Goal: Task Accomplishment & Management: Complete application form

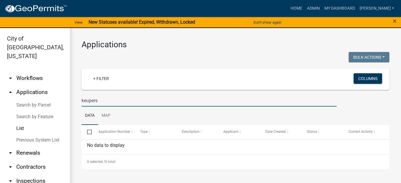
drag, startPoint x: 122, startPoint y: 100, endPoint x: -11, endPoint y: 92, distance: 133.5
click at [0, 92] on html "Internet Explorer does NOT work with GeoPermits. Get a new browser for more sec…" at bounding box center [200, 91] width 401 height 183
type input "highland"
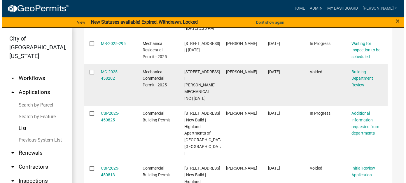
scroll to position [146, 0]
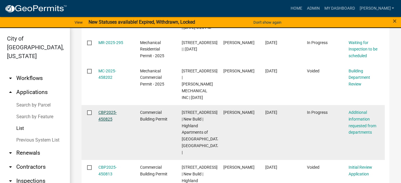
click at [104, 121] on link "CBP2025-450825" at bounding box center [108, 115] width 18 height 11
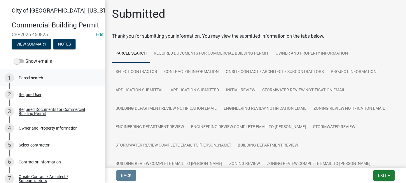
click at [33, 80] on div "Parcel search" at bounding box center [31, 78] width 24 height 4
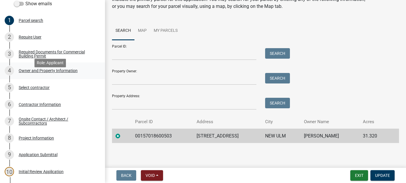
scroll to position [58, 0]
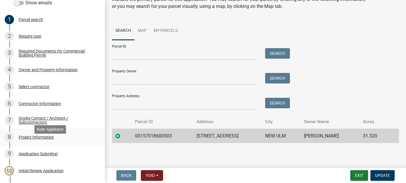
click at [47, 140] on link "8 Project Information" at bounding box center [52, 137] width 105 height 17
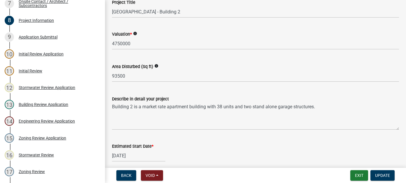
scroll to position [175, 0]
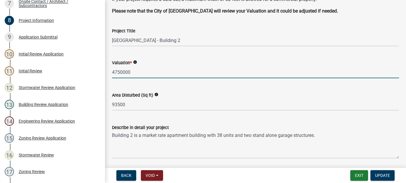
click at [115, 72] on input "4750000" at bounding box center [255, 72] width 287 height 12
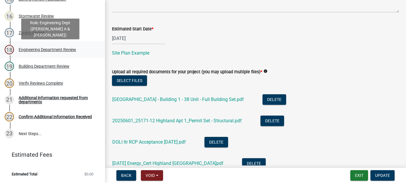
scroll to position [292, 0]
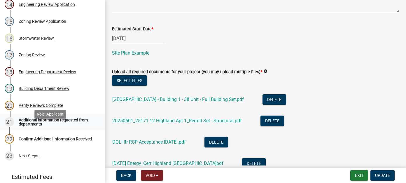
click at [58, 126] on div "Additional information requested from departments" at bounding box center [57, 122] width 77 height 8
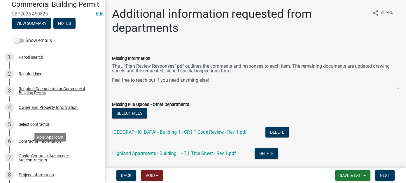
scroll to position [0, 0]
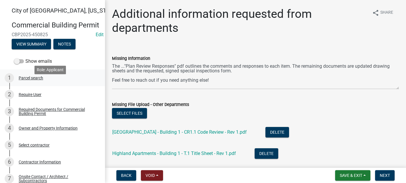
click at [45, 83] on div "1 Parcel search" at bounding box center [50, 77] width 91 height 9
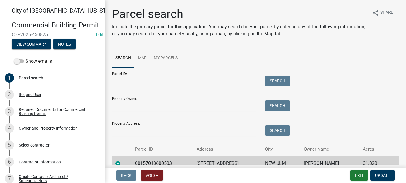
scroll to position [27, 0]
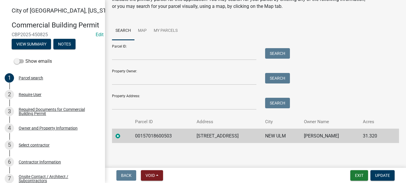
click at [229, 138] on td "1400 6TH ST N" at bounding box center [227, 136] width 69 height 14
click at [29, 103] on link "2 Require User" at bounding box center [52, 94] width 105 height 17
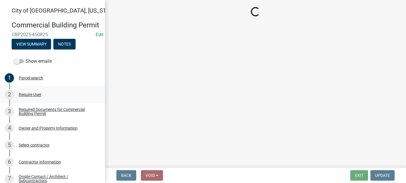
scroll to position [0, 0]
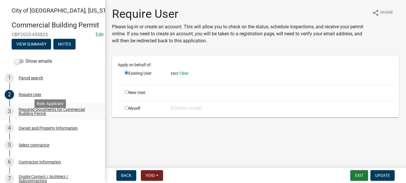
click at [38, 113] on link "3 Required Documents for Commercial Building Permit" at bounding box center [52, 111] width 105 height 17
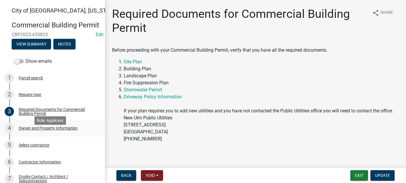
click at [36, 130] on div "Owner and Property Information" at bounding box center [48, 128] width 59 height 4
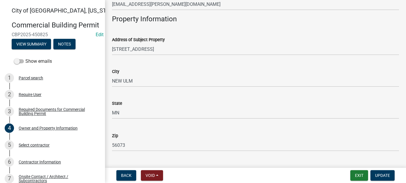
scroll to position [321, 0]
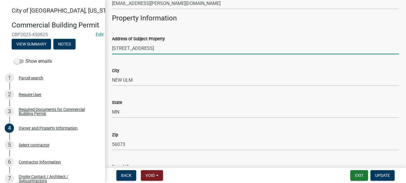
drag, startPoint x: 153, startPoint y: 48, endPoint x: 110, endPoint y: 48, distance: 43.1
click at [110, 48] on div "Address of Subject Property 1400 6TH ST N" at bounding box center [256, 40] width 296 height 27
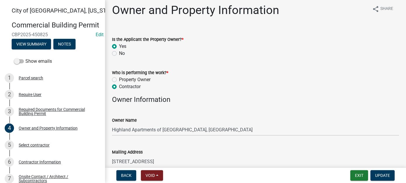
scroll to position [0, 0]
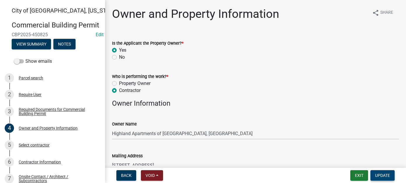
type input "901 north Highland Avenue"
click at [378, 178] on button "Update" at bounding box center [382, 175] width 24 height 10
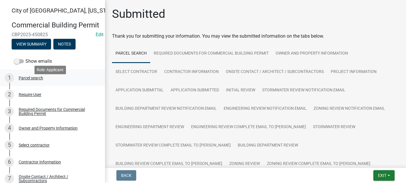
click at [40, 83] on div "1 Parcel search" at bounding box center [50, 77] width 91 height 9
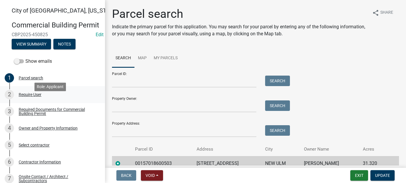
click at [36, 96] on div "Require User" at bounding box center [30, 94] width 23 height 4
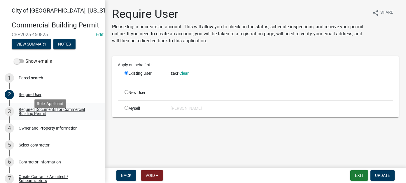
click at [40, 115] on div "Required Documents for Commercial Building Permit" at bounding box center [57, 111] width 77 height 8
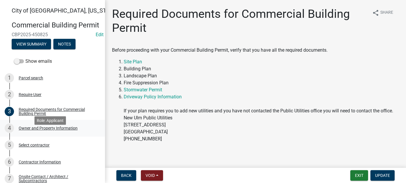
click at [48, 130] on div "Owner and Property Information" at bounding box center [48, 128] width 59 height 4
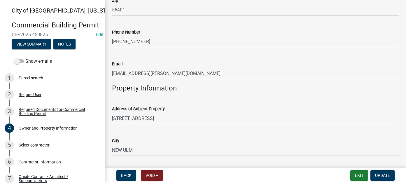
scroll to position [262, 0]
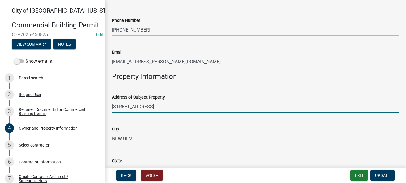
click at [123, 106] on input "901 north Highland Avenue" at bounding box center [255, 107] width 287 height 12
click at [185, 108] on input "901 North Highland Avenue" at bounding box center [255, 107] width 287 height 12
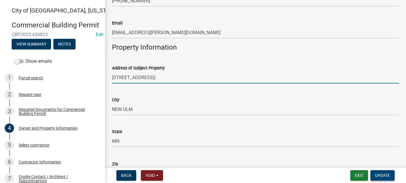
type input "901 North Highland Avenue (Building #1)"
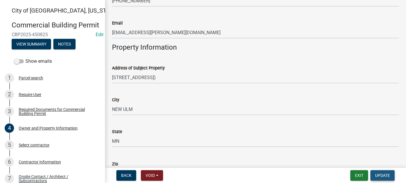
click at [374, 176] on button "Update" at bounding box center [382, 175] width 24 height 10
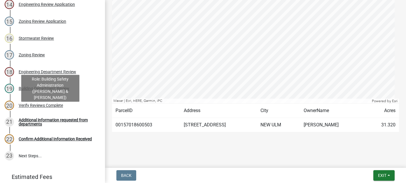
scroll to position [146, 0]
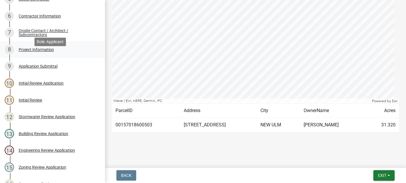
click at [41, 52] on div "Project Information" at bounding box center [36, 50] width 35 height 4
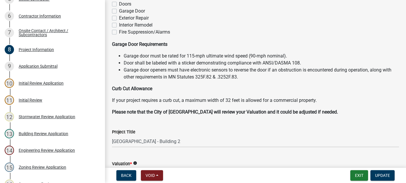
scroll to position [87, 0]
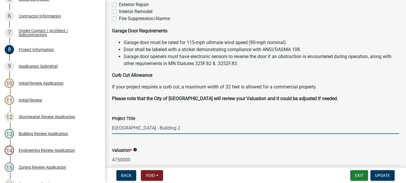
drag, startPoint x: 186, startPoint y: 127, endPoint x: 179, endPoint y: 129, distance: 7.3
click at [179, 129] on input "Highland Apartments - Building 2" at bounding box center [255, 128] width 287 height 12
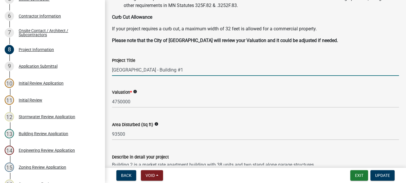
scroll to position [146, 0]
click at [186, 68] on input "Highland Apartments - Building #1" at bounding box center [255, 70] width 287 height 12
type input "Highland Apartments - Building #1"
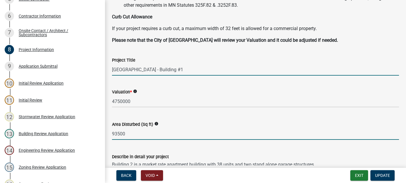
click at [117, 134] on input "93500" at bounding box center [255, 134] width 287 height 12
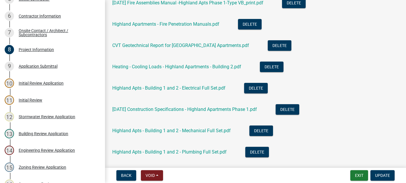
scroll to position [580, 0]
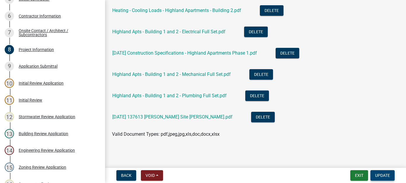
click at [380, 179] on button "Update" at bounding box center [382, 175] width 24 height 10
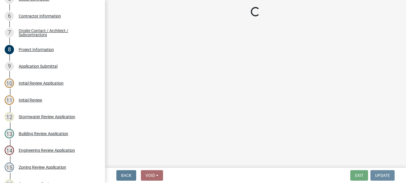
scroll to position [0, 0]
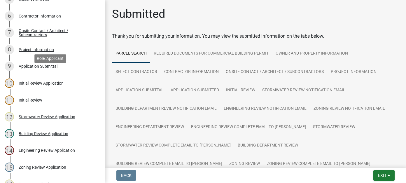
click at [45, 68] on div "Application Submittal" at bounding box center [38, 66] width 39 height 4
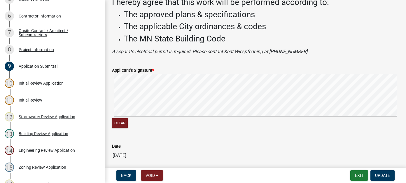
scroll to position [73, 0]
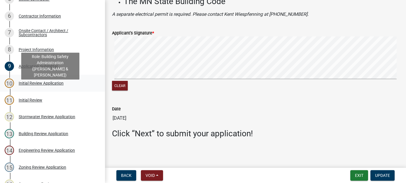
click at [34, 85] on div "Initial Review Application" at bounding box center [41, 83] width 45 height 4
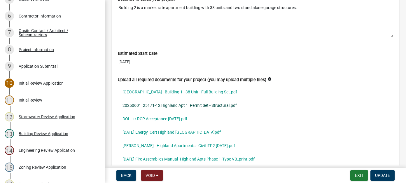
scroll to position [2026, 0]
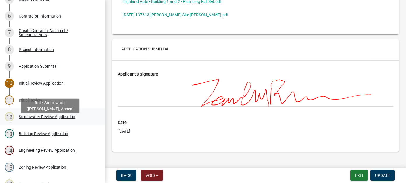
click at [36, 121] on div "12 Stormwater Review Application" at bounding box center [50, 116] width 91 height 9
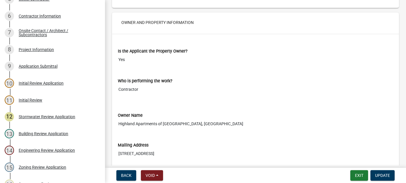
scroll to position [292, 0]
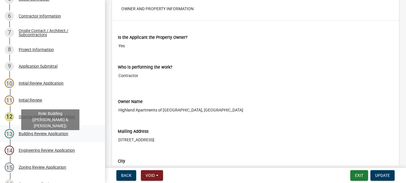
click at [54, 136] on div "Building Review Application" at bounding box center [44, 133] width 50 height 4
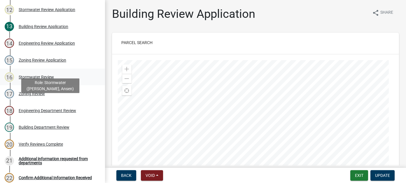
scroll to position [262, 0]
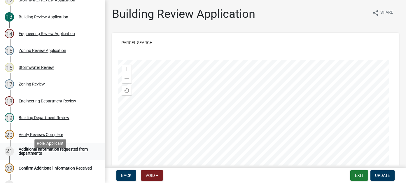
click at [48, 155] on div "Additional information requested from departments" at bounding box center [57, 151] width 77 height 8
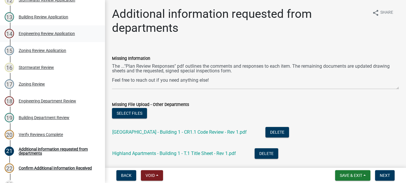
click at [48, 38] on div "14 Engineering Review Application" at bounding box center [50, 33] width 91 height 9
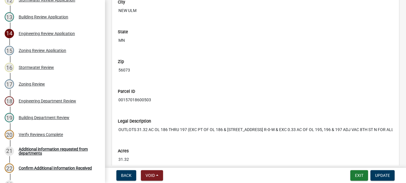
scroll to position [641, 0]
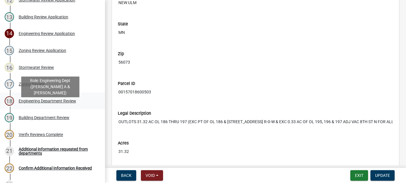
click at [31, 103] on div "Engineering Department Review" at bounding box center [47, 101] width 57 height 4
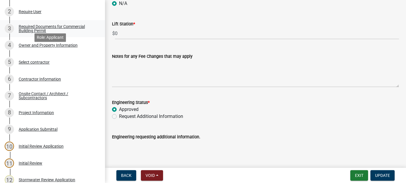
scroll to position [58, 0]
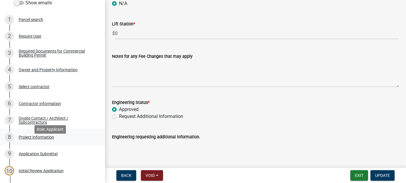
click at [38, 142] on div "8 Project Information" at bounding box center [50, 136] width 91 height 9
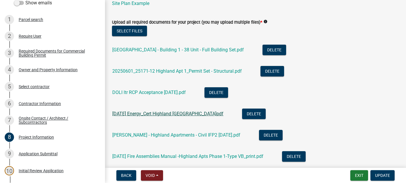
scroll to position [379, 0]
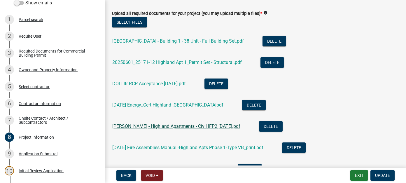
click at [178, 127] on link "Kuepers - Highland Apartments - Civil IFP2 06-16-2025.pdf" at bounding box center [176, 126] width 128 height 6
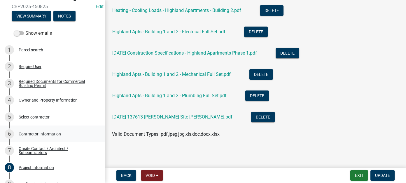
scroll to position [0, 0]
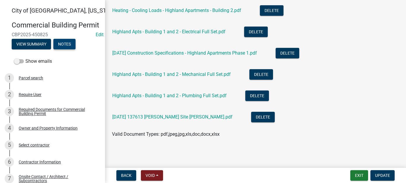
click at [67, 49] on button "Notes" at bounding box center [64, 44] width 22 height 10
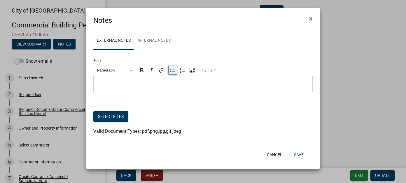
click at [171, 71] on icon "Editor toolbar" at bounding box center [173, 70] width 6 height 6
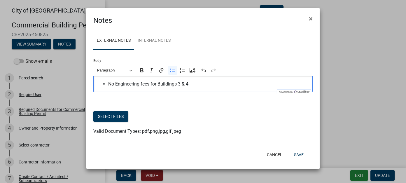
click at [149, 84] on span "No Engineering fees for Buildings 3 & 4" at bounding box center [208, 83] width 201 height 7
click at [224, 83] on span "No Engineering fees needed for Buildings 3 & 4" at bounding box center [208, 83] width 201 height 7
click at [299, 154] on button "Save" at bounding box center [298, 154] width 19 height 10
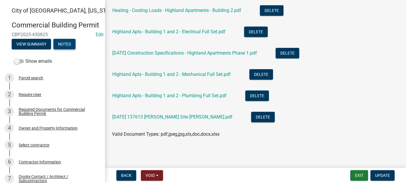
click at [68, 49] on button "Notes" at bounding box center [64, 44] width 22 height 10
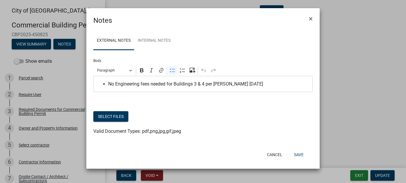
click at [269, 81] on span "No Engineering fees needed for Buildings 3 & 4 per Jeff Anderson 8-20-2025" at bounding box center [208, 83] width 201 height 7
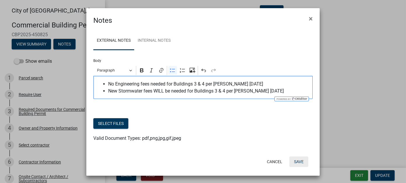
click at [299, 161] on button "Save" at bounding box center [298, 161] width 19 height 10
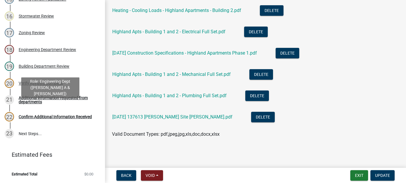
scroll to position [321, 0]
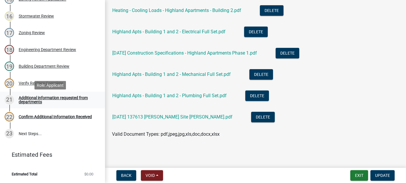
click at [46, 99] on div "Additional information requested from departments" at bounding box center [57, 100] width 77 height 8
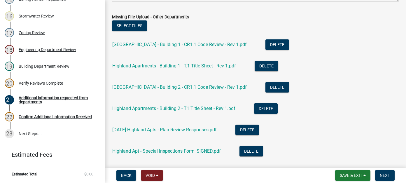
scroll to position [148, 0]
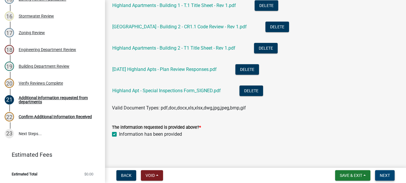
click at [384, 173] on span "Next" at bounding box center [385, 175] width 10 height 5
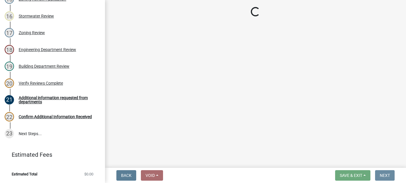
scroll to position [0, 0]
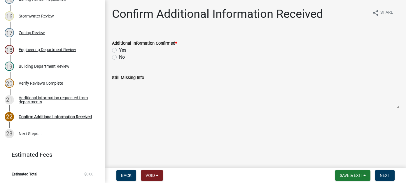
click at [119, 49] on label "Yes" at bounding box center [122, 50] width 7 height 7
click at [119, 49] on input "Yes" at bounding box center [121, 49] width 4 height 4
radio input "true"
click at [383, 175] on span "Next" at bounding box center [385, 175] width 10 height 5
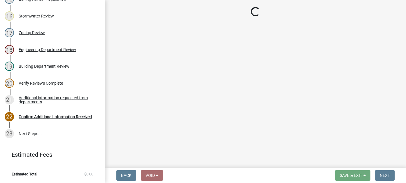
scroll to position [337, 0]
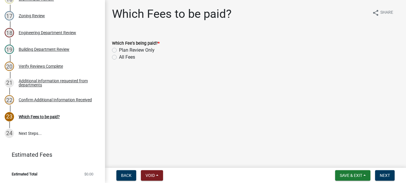
click at [119, 57] on label "All Fees" at bounding box center [127, 57] width 16 height 7
click at [119, 57] on input "All Fees" at bounding box center [121, 56] width 4 height 4
radio input "true"
click at [382, 177] on span "Next" at bounding box center [385, 175] width 10 height 5
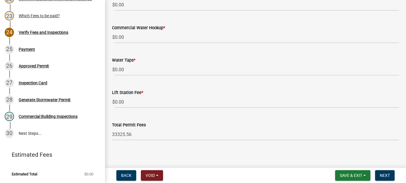
scroll to position [420, 0]
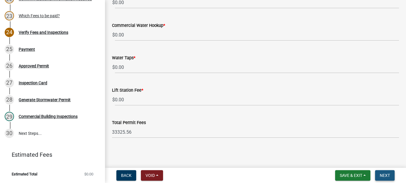
click at [378, 176] on button "Next" at bounding box center [385, 175] width 20 height 10
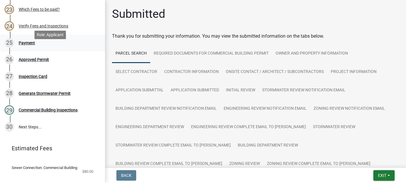
click at [22, 48] on div "25 Payment" at bounding box center [50, 42] width 91 height 9
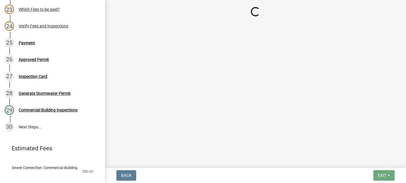
select select "3: 3"
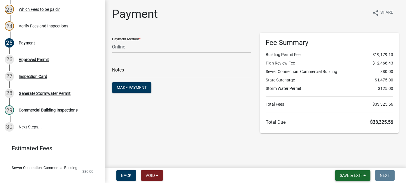
click at [349, 176] on span "Save & Exit" at bounding box center [351, 175] width 22 height 5
click at [341, 162] on button "Save & Exit" at bounding box center [347, 160] width 47 height 14
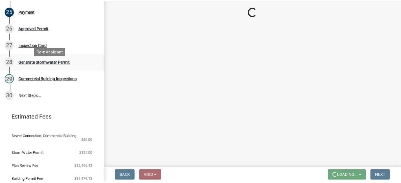
scroll to position [496, 0]
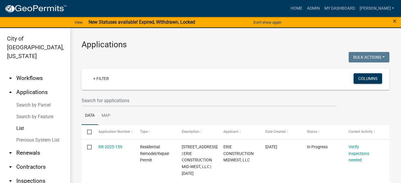
click at [29, 71] on link "arrow_drop_down Workflows" at bounding box center [35, 78] width 70 height 14
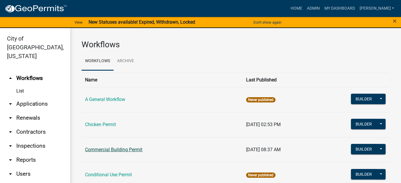
click at [115, 150] on link "Commercial Building Permit" at bounding box center [113, 150] width 57 height 6
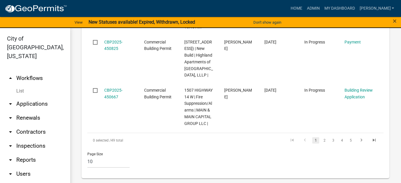
scroll to position [752, 0]
click at [321, 140] on link "2" at bounding box center [324, 140] width 7 height 6
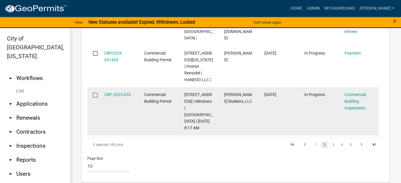
scroll to position [772, 0]
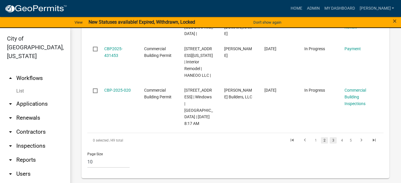
click at [330, 141] on link "3" at bounding box center [333, 140] width 7 height 6
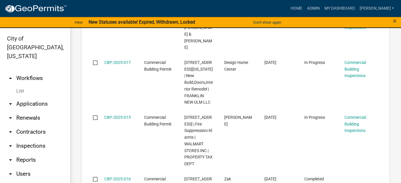
scroll to position [414, 0]
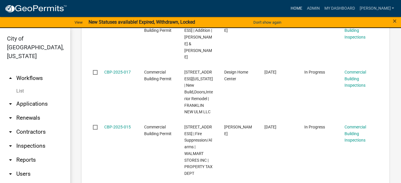
click at [305, 5] on link "Home" at bounding box center [296, 8] width 16 height 11
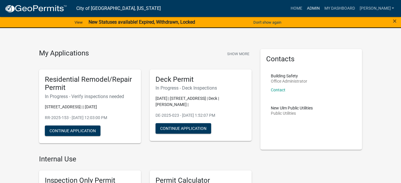
click at [322, 5] on link "Admin" at bounding box center [313, 8] width 17 height 11
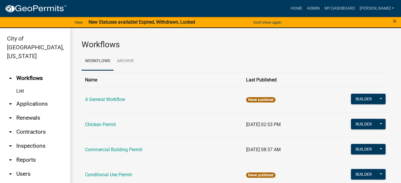
click at [34, 97] on link "arrow_drop_down Applications" at bounding box center [35, 104] width 70 height 14
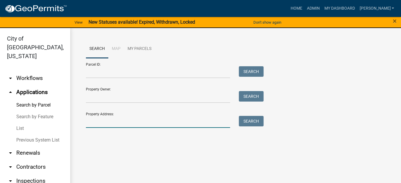
click at [104, 122] on input "Property Address:" at bounding box center [158, 122] width 144 height 12
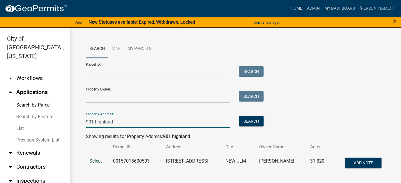
type input "901 highland"
click at [100, 158] on span "Select" at bounding box center [95, 161] width 13 height 6
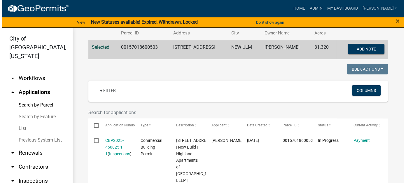
scroll to position [117, 0]
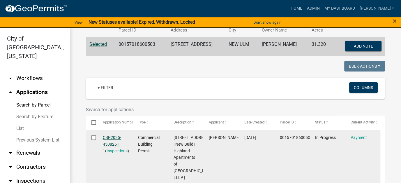
click at [110, 144] on link "CBP2025-450825 1 1" at bounding box center [112, 144] width 18 height 18
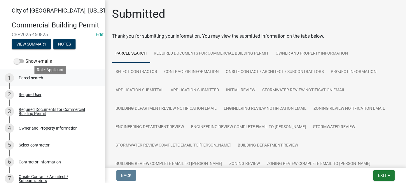
click at [40, 80] on div "Parcel search" at bounding box center [31, 78] width 24 height 4
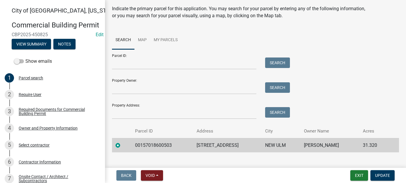
scroll to position [27, 0]
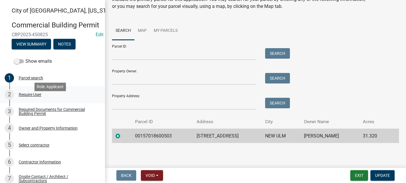
click at [36, 96] on div "Require User" at bounding box center [30, 94] width 23 height 4
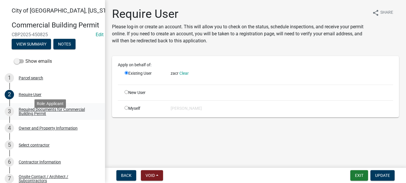
click at [33, 115] on div "Required Documents for Commercial Building Permit" at bounding box center [57, 111] width 77 height 8
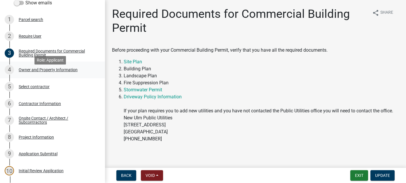
scroll to position [87, 0]
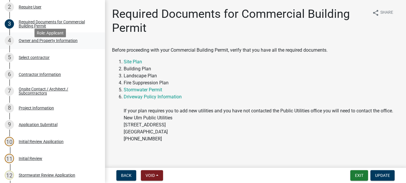
click at [65, 43] on div "Owner and Property Information" at bounding box center [48, 40] width 59 height 4
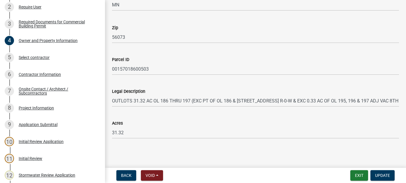
scroll to position [428, 0]
click at [36, 59] on div "Select contractor" at bounding box center [34, 57] width 31 height 4
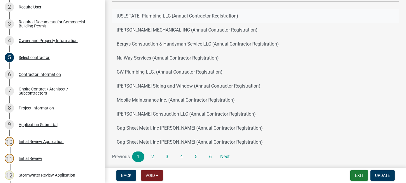
scroll to position [87, 0]
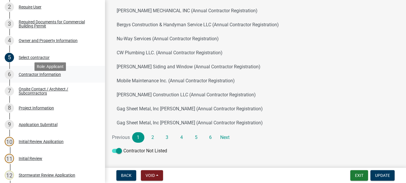
click at [44, 76] on div "Contractor Information" at bounding box center [40, 74] width 42 height 4
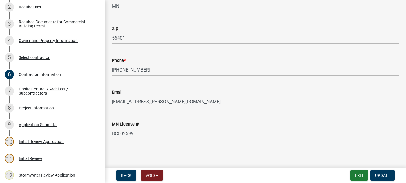
scroll to position [156, 0]
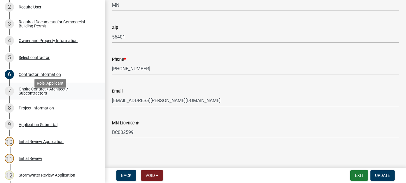
click at [32, 95] on div "Onsite Contact / Architect / Subcontractors" at bounding box center [57, 91] width 77 height 8
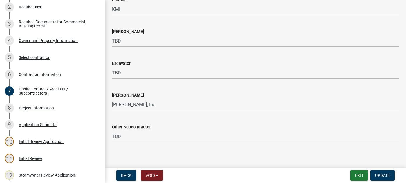
scroll to position [384, 0]
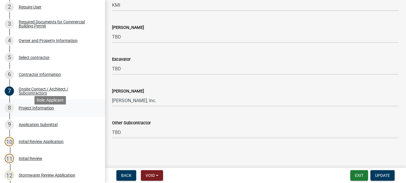
click at [41, 110] on div "Project Information" at bounding box center [36, 108] width 35 height 4
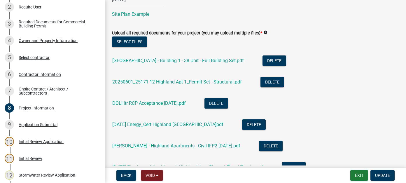
scroll to position [379, 0]
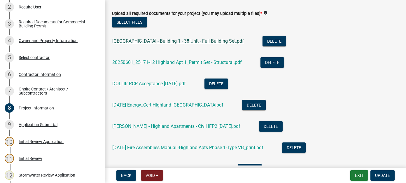
click at [179, 42] on link "Highland Apartments - Building 1 - 38 Unit - Full Building Set.pdf" at bounding box center [177, 41] width 131 height 6
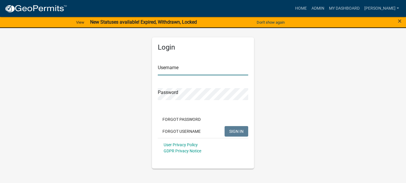
type input "[PERSON_NAME]"
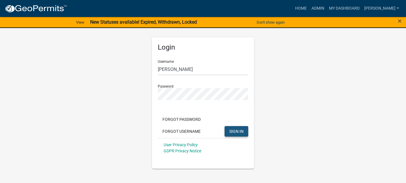
click at [236, 134] on button "SIGN IN" at bounding box center [236, 131] width 24 height 10
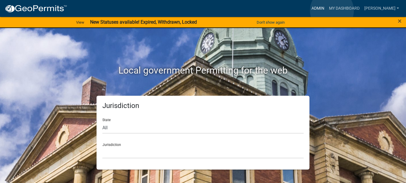
click at [327, 10] on link "Admin" at bounding box center [317, 8] width 17 height 11
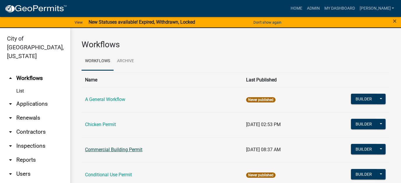
click at [126, 149] on link "Commercial Building Permit" at bounding box center [113, 150] width 57 height 6
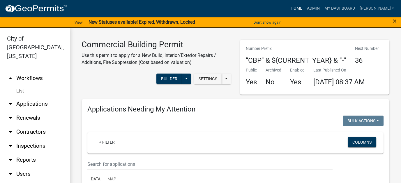
click at [305, 9] on link "Home" at bounding box center [296, 8] width 16 height 11
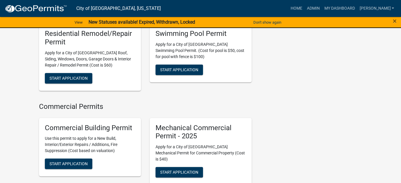
scroll to position [496, 0]
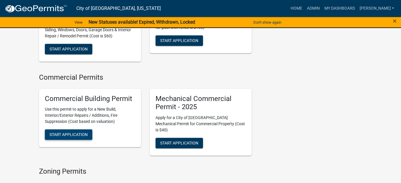
click at [60, 132] on span "Start Application" at bounding box center [69, 134] width 38 height 5
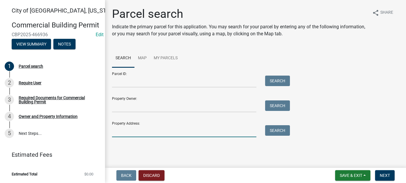
click at [153, 134] on input "Property Address:" at bounding box center [184, 131] width 144 height 12
type input "1"
click at [278, 129] on button "Search" at bounding box center [277, 130] width 25 height 10
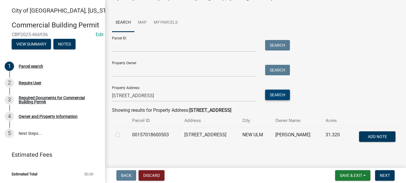
scroll to position [39, 0]
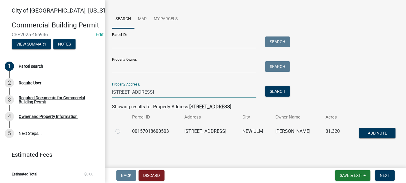
drag, startPoint x: 156, startPoint y: 91, endPoint x: 157, endPoint y: 88, distance: 3.5
click at [157, 88] on input "[STREET_ADDRESS]" at bounding box center [184, 92] width 144 height 12
click at [133, 92] on input "[STREET_ADDRESS]" at bounding box center [184, 92] width 144 height 12
type input "905 Highland"
click at [144, 130] on td "00157018600503" at bounding box center [155, 133] width 52 height 19
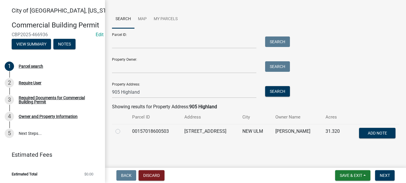
click at [122, 128] on label at bounding box center [122, 128] width 0 height 0
click at [122, 131] on input "radio" at bounding box center [124, 130] width 4 height 4
radio input "true"
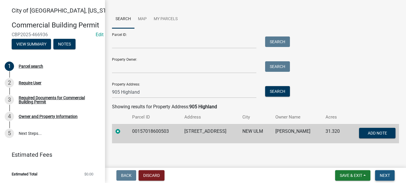
click at [388, 175] on span "Next" at bounding box center [385, 175] width 10 height 5
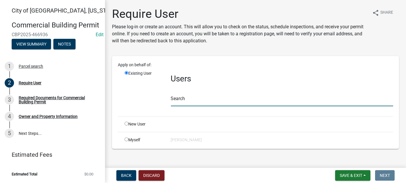
click at [187, 100] on input "text" at bounding box center [282, 100] width 222 height 12
click at [189, 100] on input "text" at bounding box center [282, 100] width 222 height 12
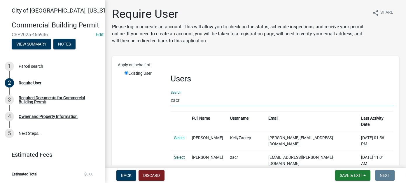
type input "zacr"
click at [180, 155] on link "Select" at bounding box center [179, 157] width 11 height 5
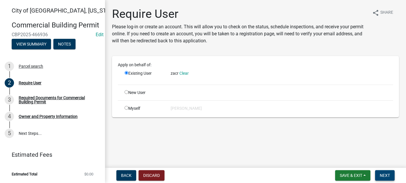
click at [381, 176] on span "Next" at bounding box center [385, 175] width 10 height 5
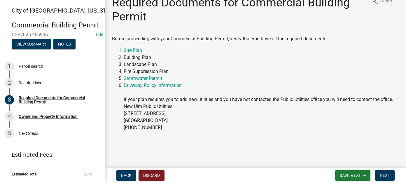
scroll to position [18, 0]
drag, startPoint x: 383, startPoint y: 176, endPoint x: 371, endPoint y: 166, distance: 15.3
click at [383, 176] on span "Next" at bounding box center [385, 175] width 10 height 5
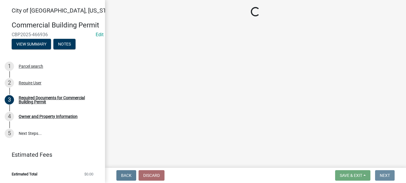
scroll to position [0, 0]
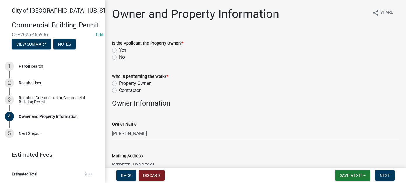
click at [119, 50] on label "Yes" at bounding box center [122, 50] width 7 height 7
click at [119, 50] on input "Yes" at bounding box center [121, 49] width 4 height 4
radio input "true"
click at [119, 91] on label "Contractor" at bounding box center [130, 90] width 22 height 7
click at [119, 91] on input "Contractor" at bounding box center [121, 89] width 4 height 4
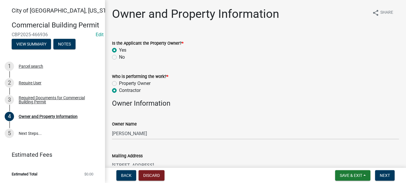
radio input "true"
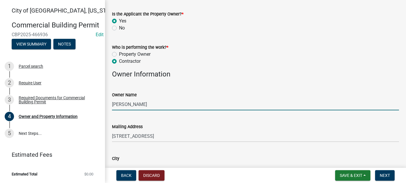
click at [166, 103] on input "KEITH A MARTI" at bounding box center [255, 104] width 287 height 12
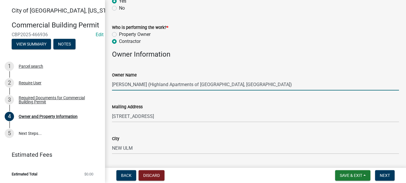
scroll to position [58, 0]
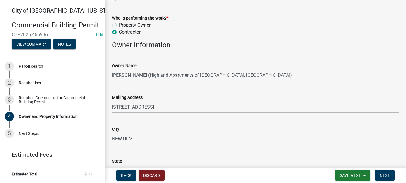
drag, startPoint x: 234, startPoint y: 74, endPoint x: 145, endPoint y: 75, distance: 88.9
click at [145, 75] on input "KEITH A MARTI (Highland Apartments of New Ulm, LLLP)" at bounding box center [255, 75] width 287 height 12
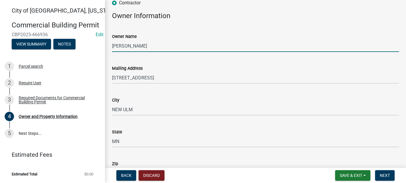
drag, startPoint x: 145, startPoint y: 46, endPoint x: 70, endPoint y: 28, distance: 76.9
click at [70, 28] on div "City of New Ulm, Minnesota Commercial Building Permit CBP2025-466936 Edit View …" at bounding box center [203, 91] width 406 height 183
type input "Highland Apartments of New Ulm, LLP"
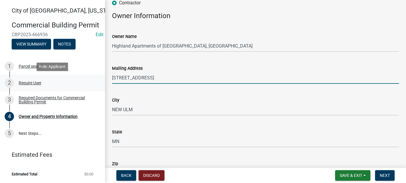
drag, startPoint x: 168, startPoint y: 78, endPoint x: 101, endPoint y: 76, distance: 66.8
click at [101, 76] on div "City of New Ulm, Minnesota Commercial Building Permit CBP2025-466936 Edit View …" at bounding box center [203, 91] width 406 height 183
type input "17018 Commercial Park Road"
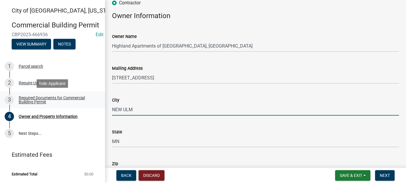
drag, startPoint x: 149, startPoint y: 109, endPoint x: 89, endPoint y: 105, distance: 60.2
click at [89, 105] on div "City of New Ulm, Minnesota Commercial Building Permit CBP2025-466936 Edit View …" at bounding box center [203, 91] width 406 height 183
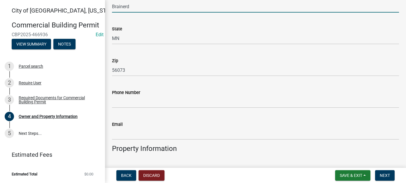
scroll to position [204, 0]
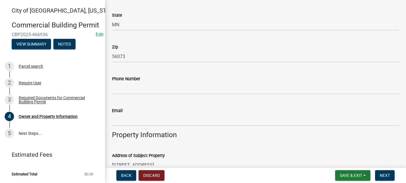
type input "Brainerd"
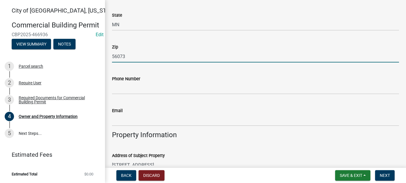
drag, startPoint x: 129, startPoint y: 58, endPoint x: 111, endPoint y: 55, distance: 18.1
click at [111, 55] on div "Zip 56073" at bounding box center [256, 48] width 296 height 27
type input "56401"
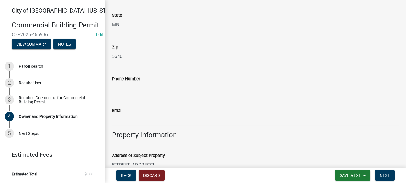
click at [131, 89] on input "Phone Number" at bounding box center [255, 88] width 287 height 12
type input "218-820-0672"
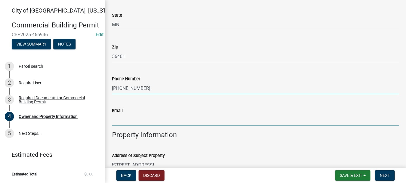
click at [130, 120] on input "Email" at bounding box center [255, 120] width 287 height 12
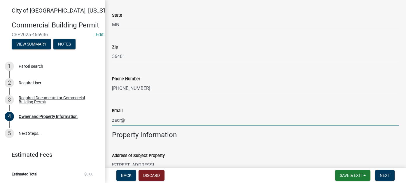
type input "zacr@kuepers.com"
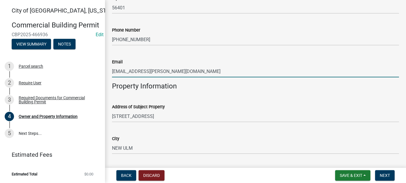
scroll to position [262, 0]
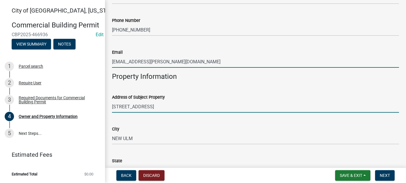
click at [187, 109] on input "901 N Highland Ave" at bounding box center [255, 107] width 287 height 12
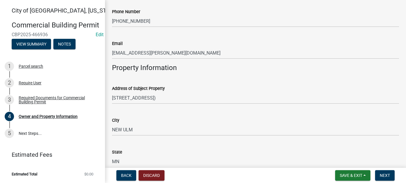
scroll to position [253, 0]
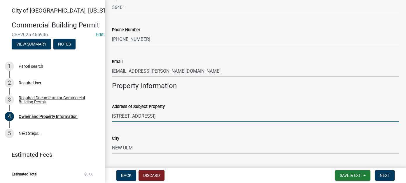
click at [118, 115] on input "901 N Highland Ave (Building #2)" at bounding box center [255, 116] width 287 height 12
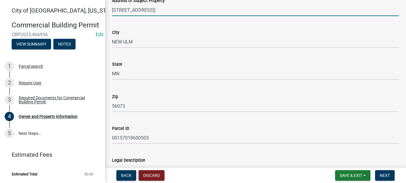
scroll to position [428, 0]
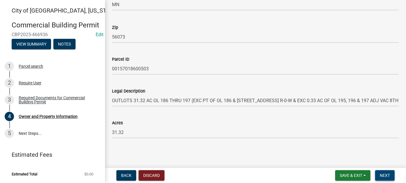
type input "905 N Highland Ave (Building #2)"
click at [381, 173] on span "Next" at bounding box center [385, 175] width 10 height 5
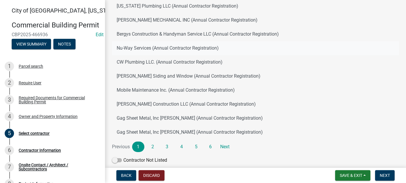
scroll to position [106, 0]
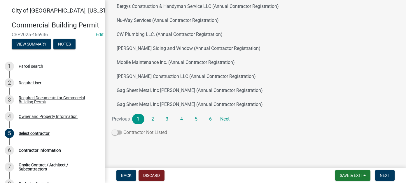
click at [120, 131] on span at bounding box center [117, 132] width 10 height 4
click at [123, 129] on input "Contractor Not Listed" at bounding box center [123, 129] width 0 height 0
click at [387, 179] on button "Next" at bounding box center [385, 175] width 20 height 10
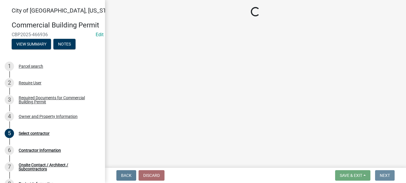
scroll to position [0, 0]
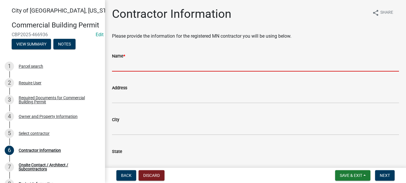
click at [143, 68] on input "Name *" at bounding box center [255, 65] width 287 height 12
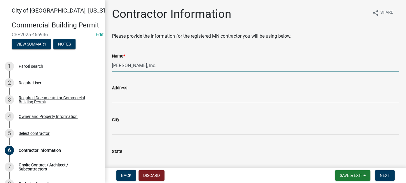
type input "Kuepers, Inc."
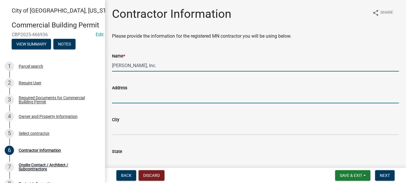
click at [139, 97] on input "Address" at bounding box center [255, 97] width 287 height 12
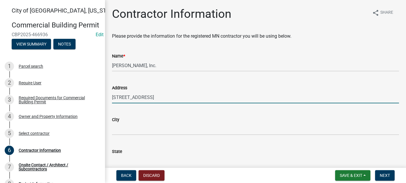
type input "17018 Commercial Park Road"
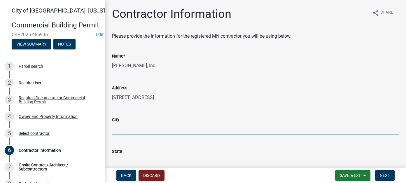
click at [141, 130] on input "City" at bounding box center [255, 129] width 287 height 12
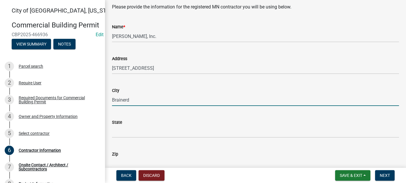
scroll to position [58, 0]
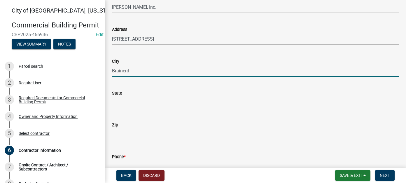
type input "Brainerd"
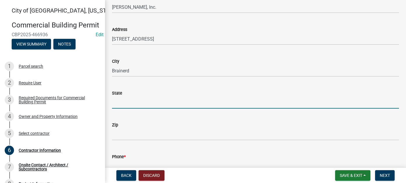
click at [141, 102] on input "State" at bounding box center [255, 102] width 287 height 12
type input "MN"
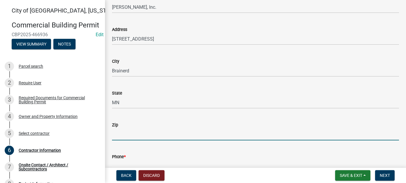
click at [117, 135] on input "Zip" at bounding box center [255, 134] width 287 height 12
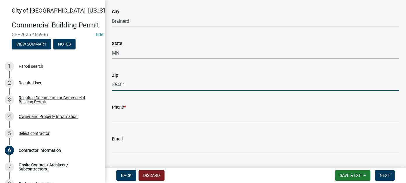
scroll to position [117, 0]
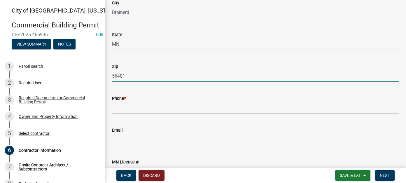
type input "56401"
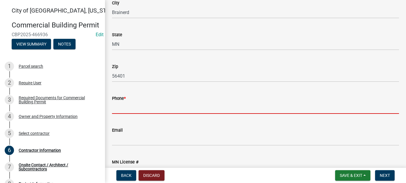
click at [127, 113] on input "Phone *" at bounding box center [255, 108] width 287 height 12
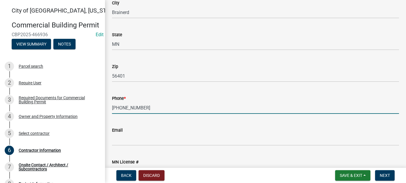
type input "218-820-0672"
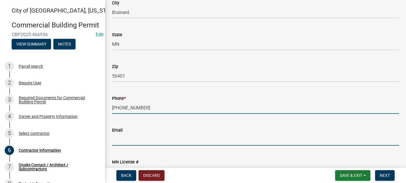
click at [132, 139] on input "Email" at bounding box center [255, 140] width 287 height 12
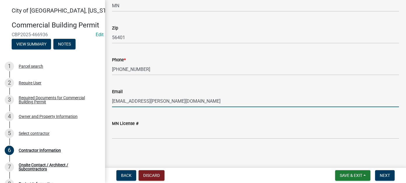
scroll to position [156, 0]
type input "zacr@kuepers.com"
click at [127, 126] on div "MN License #" at bounding box center [255, 122] width 287 height 7
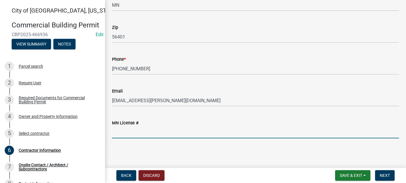
click at [127, 134] on input "MN License #" at bounding box center [255, 132] width 287 height 12
type input "BC002599"
click at [392, 175] on button "Next" at bounding box center [385, 175] width 20 height 10
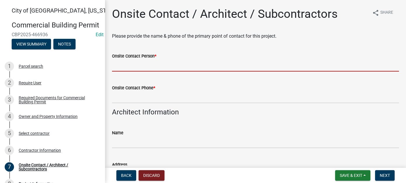
click at [152, 65] on input "Onsite Contact Person *" at bounding box center [255, 65] width 287 height 12
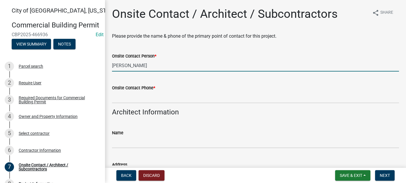
type input "Tory Miller"
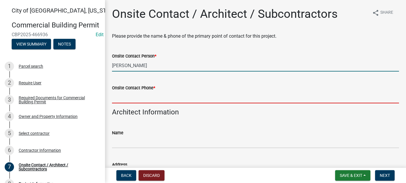
click at [146, 97] on input "Onsite Contact Phone *" at bounding box center [255, 97] width 287 height 12
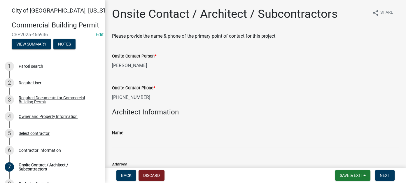
type input "218-833-9181"
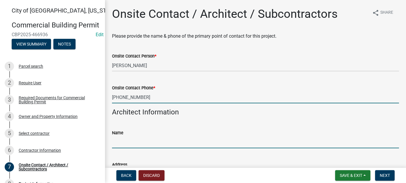
click at [146, 144] on input "Name" at bounding box center [255, 142] width 287 height 12
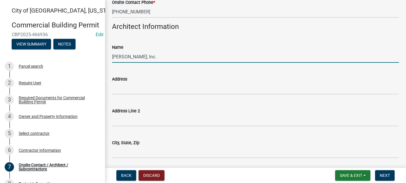
scroll to position [87, 0]
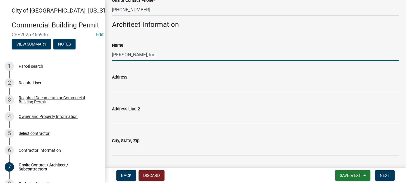
type input "Kuepers, Inc."
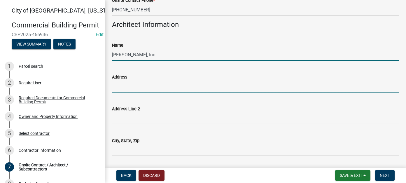
click at [138, 85] on input "Address" at bounding box center [255, 86] width 287 height 12
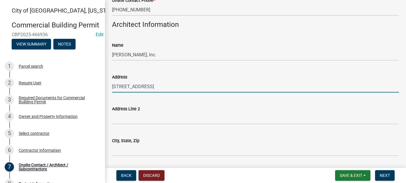
type input "17018 Commercial Park Drive"
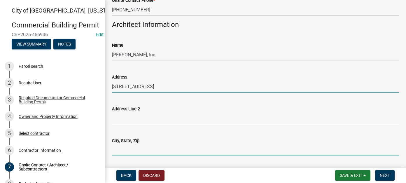
click at [133, 150] on input "City, State, Zip" at bounding box center [255, 150] width 287 height 12
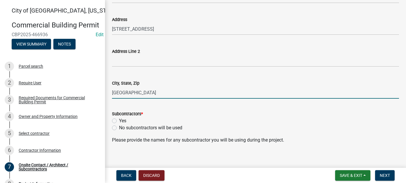
scroll to position [146, 0]
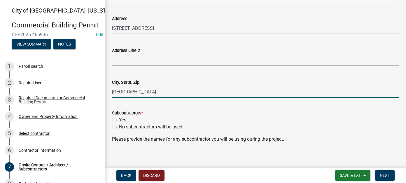
type input "Brainerd, MN 56401"
click at [119, 121] on label "Yes" at bounding box center [122, 119] width 7 height 7
click at [119, 120] on input "Yes" at bounding box center [121, 118] width 4 height 4
radio input "true"
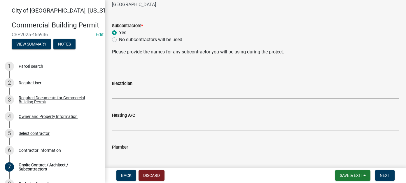
scroll to position [233, 0]
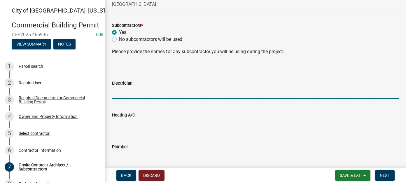
click at [127, 93] on input "Electrician" at bounding box center [255, 93] width 287 height 12
type input "KMI"
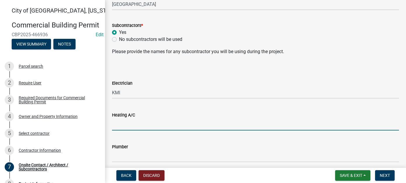
click at [136, 124] on input "Heating A/C" at bounding box center [255, 124] width 287 height 12
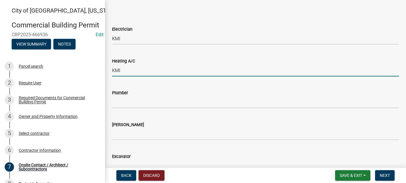
scroll to position [292, 0]
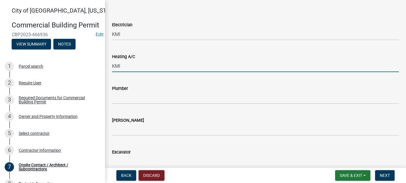
type input "KMI"
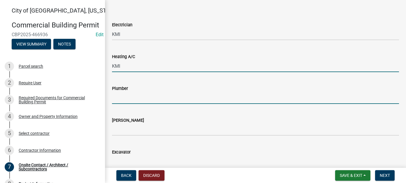
click at [129, 100] on input "Plumber" at bounding box center [255, 98] width 287 height 12
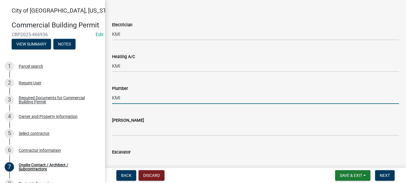
type input "KMI"
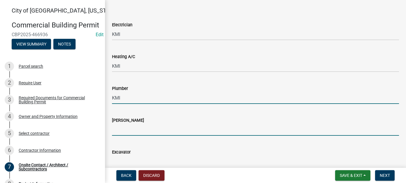
click at [123, 131] on input "Mason" at bounding box center [255, 130] width 287 height 12
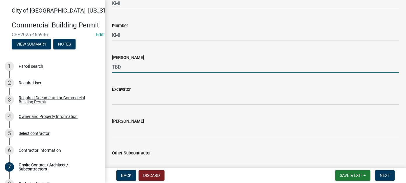
scroll to position [379, 0]
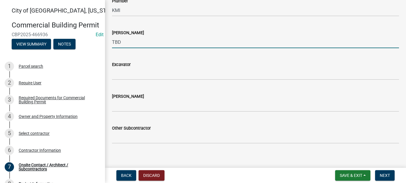
type input "TBD"
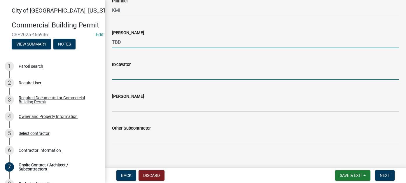
click at [131, 73] on input "Excavator" at bounding box center [255, 74] width 287 height 12
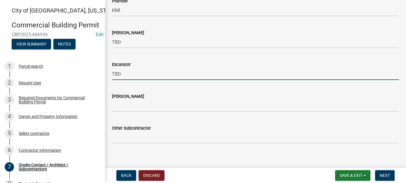
type input "TBD"
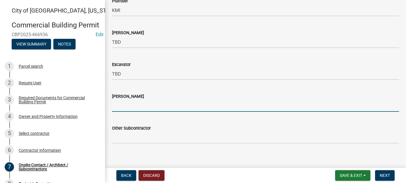
click at [129, 106] on input "Carpenter" at bounding box center [255, 106] width 287 height 12
type input "Kuepers, Inc."
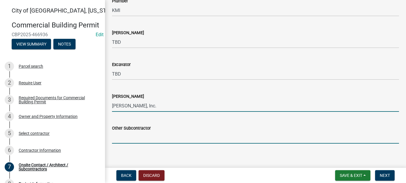
click at [121, 134] on input "Other Subcontractor" at bounding box center [255, 137] width 287 height 12
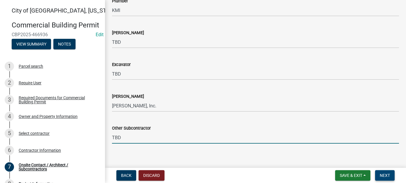
type input "TBD"
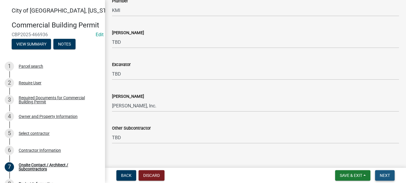
click at [387, 175] on span "Next" at bounding box center [385, 175] width 10 height 5
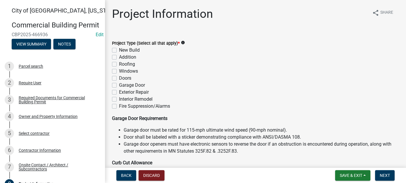
click at [119, 51] on label "New Build" at bounding box center [129, 50] width 21 height 7
click at [119, 50] on input "New Build" at bounding box center [121, 49] width 4 height 4
checkbox input "true"
checkbox input "false"
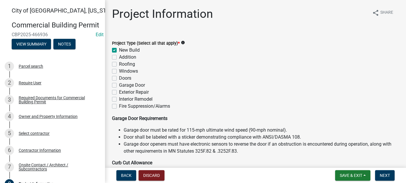
checkbox input "false"
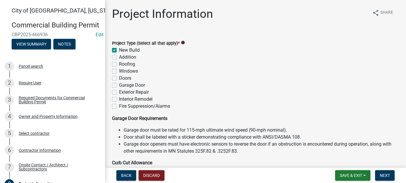
checkbox input "false"
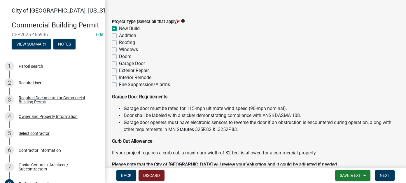
scroll to position [87, 0]
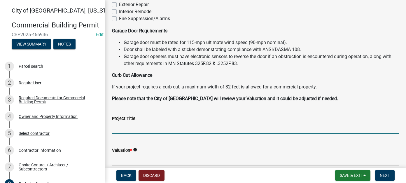
click at [129, 126] on input "Project Title" at bounding box center [255, 128] width 287 height 12
type input "Highland Apartments - Building #2"
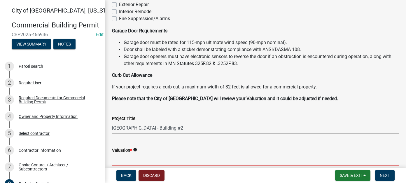
click at [129, 160] on input "text" at bounding box center [255, 160] width 287 height 12
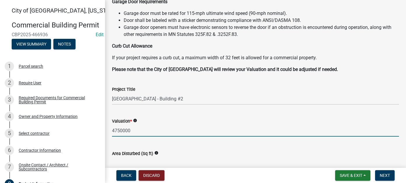
scroll to position [146, 0]
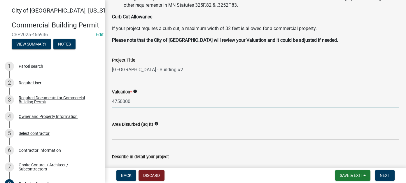
type input "4750000"
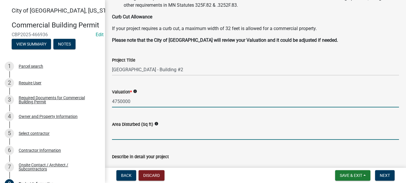
click at [129, 137] on input "text" at bounding box center [255, 134] width 287 height 12
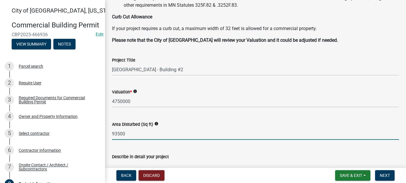
scroll to position [175, 0]
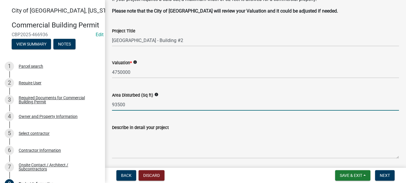
type input "93500"
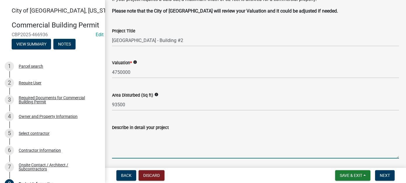
click at [124, 143] on textarea "Describe in detail your project" at bounding box center [255, 144] width 287 height 27
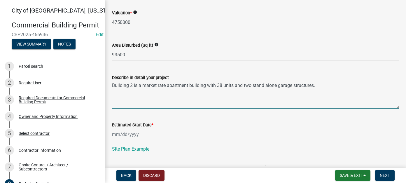
scroll to position [233, 0]
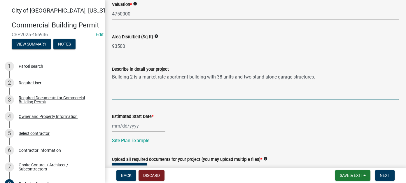
type textarea "Building 2 is a market rate apartment building with 38 units and two stand alon…"
select select "8"
select select "2025"
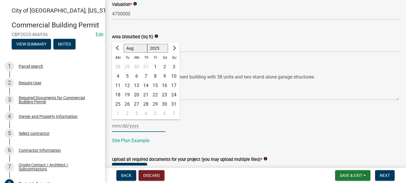
click at [117, 126] on div "Jan Feb Mar Apr May Jun Jul Aug Sep Oct Nov Dec 1525 1526 1527 1528 1529 1530 1…" at bounding box center [138, 126] width 53 height 12
click at [119, 94] on div "18" at bounding box center [117, 94] width 9 height 9
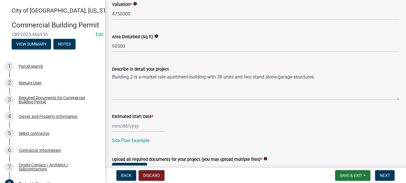
type input "08/18/2025"
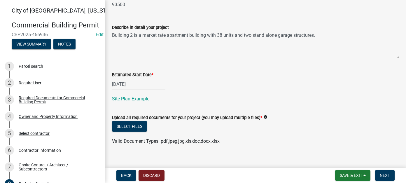
scroll to position [282, 0]
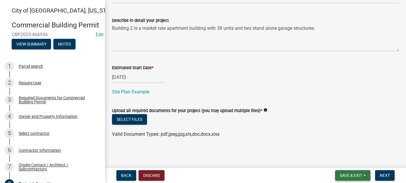
click at [351, 173] on span "Save & Exit" at bounding box center [351, 175] width 22 height 5
click at [343, 148] on button "Save" at bounding box center [347, 146] width 47 height 14
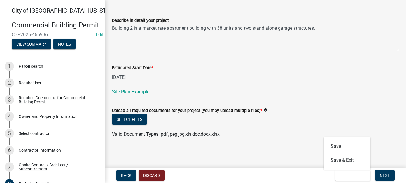
scroll to position [0, 0]
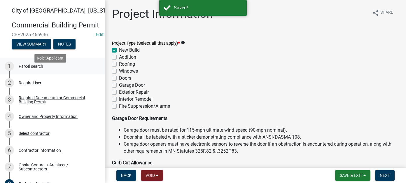
click at [29, 68] on div "Parcel search" at bounding box center [31, 66] width 24 height 4
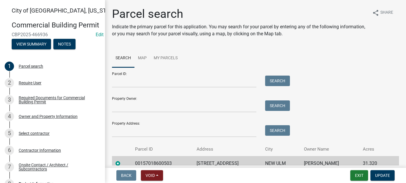
scroll to position [27, 0]
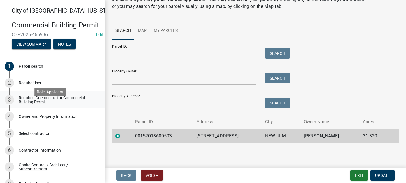
click at [27, 104] on div "Required Documents for Commercial Building Permit" at bounding box center [57, 100] width 77 height 8
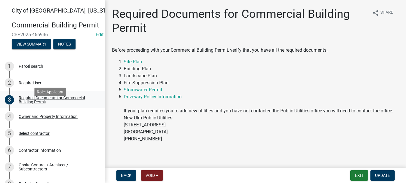
click at [33, 104] on div "3 Required Documents for Commercial Building Permit" at bounding box center [50, 99] width 91 height 9
click at [39, 121] on div "4 Owner and Property Information" at bounding box center [50, 116] width 91 height 9
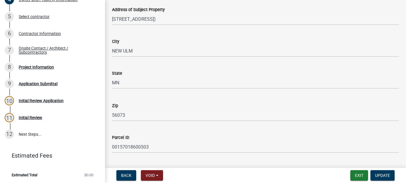
scroll to position [428, 0]
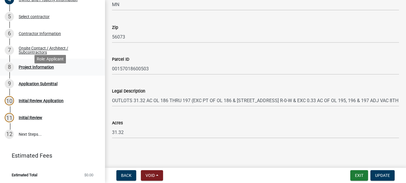
click at [47, 69] on div "Project Information" at bounding box center [36, 67] width 35 height 4
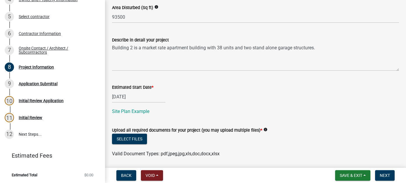
scroll to position [282, 0]
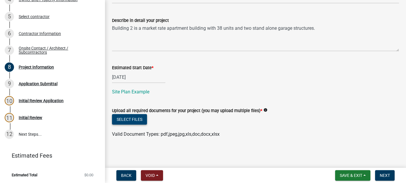
click at [140, 117] on button "Select files" at bounding box center [129, 119] width 35 height 10
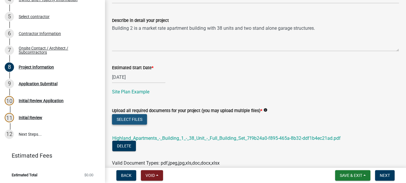
click at [118, 116] on button "Select files" at bounding box center [129, 119] width 35 height 10
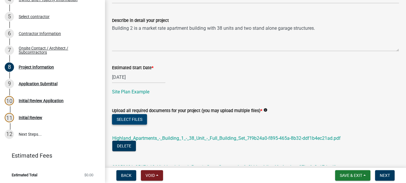
click at [127, 115] on button "Select files" at bounding box center [129, 119] width 35 height 10
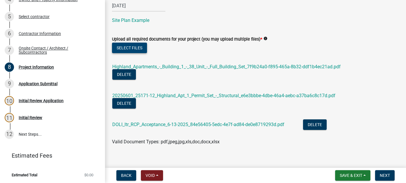
scroll to position [361, 0]
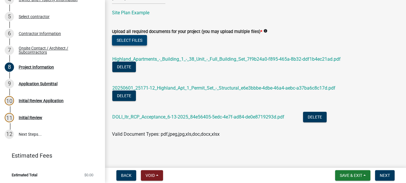
click at [135, 38] on button "Select files" at bounding box center [129, 40] width 35 height 10
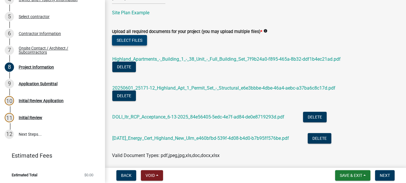
click at [131, 43] on button "Select files" at bounding box center [129, 40] width 35 height 10
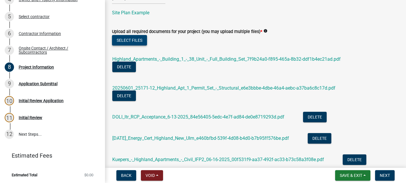
click at [123, 37] on button "Select files" at bounding box center [129, 40] width 35 height 10
click at [128, 41] on button "Select files" at bounding box center [129, 40] width 35 height 10
click at [135, 43] on button "Select files" at bounding box center [129, 40] width 35 height 10
click at [133, 42] on button "Select files" at bounding box center [129, 40] width 35 height 10
click at [121, 40] on button "Select files" at bounding box center [129, 40] width 35 height 10
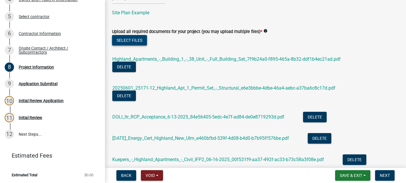
click at [131, 44] on button "Select files" at bounding box center [129, 40] width 35 height 10
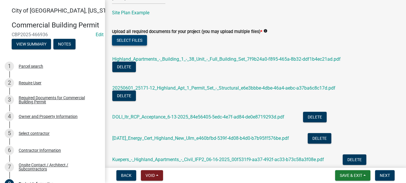
click at [138, 41] on button "Select files" at bounding box center [129, 40] width 35 height 10
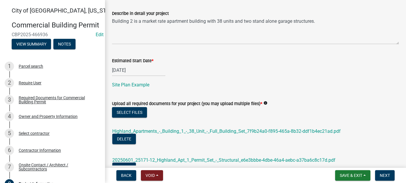
scroll to position [347, 0]
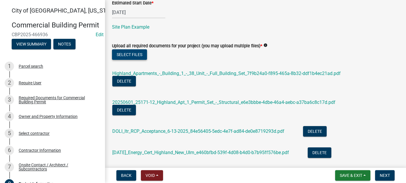
click at [122, 51] on button "Select files" at bounding box center [129, 54] width 35 height 10
click at [135, 54] on button "Select files" at bounding box center [129, 54] width 35 height 10
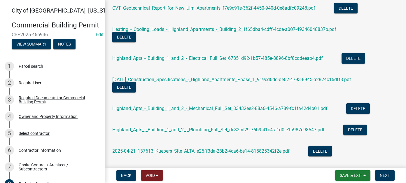
scroll to position [613, 0]
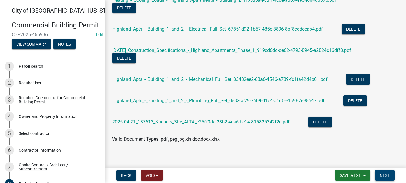
click at [386, 175] on span "Next" at bounding box center [385, 175] width 10 height 5
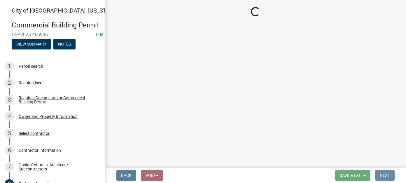
scroll to position [0, 0]
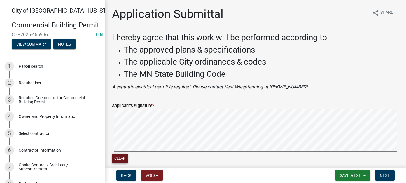
click at [123, 158] on button "Clear" at bounding box center [120, 158] width 16 height 10
click at [110, 145] on div "Applicant's Signature * Clear" at bounding box center [256, 129] width 296 height 69
click at [387, 175] on span "Next" at bounding box center [385, 175] width 10 height 5
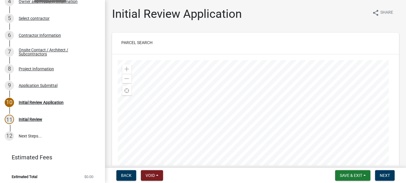
scroll to position [137, 0]
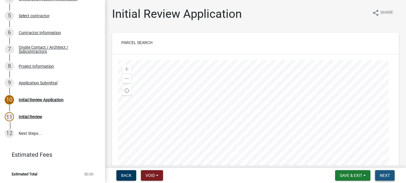
click at [389, 176] on span "Next" at bounding box center [385, 175] width 10 height 5
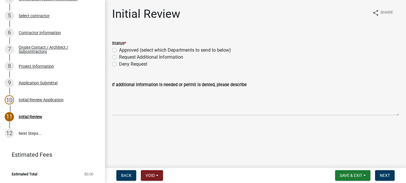
click at [119, 49] on label "Approved (select which Departments to send to below)" at bounding box center [175, 50] width 112 height 7
click at [119, 49] on input "Approved (select which Departments to send to below)" at bounding box center [121, 49] width 4 height 4
radio input "true"
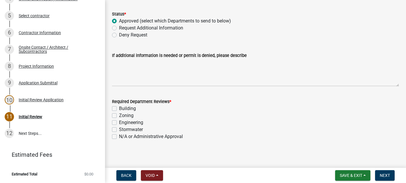
scroll to position [31, 0]
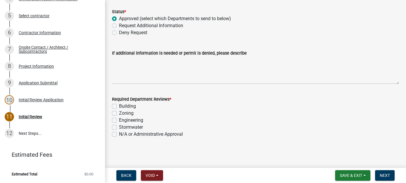
click at [119, 134] on label "N/A or Administrative Approval" at bounding box center [151, 134] width 64 height 7
click at [119, 134] on input "N/A or Administrative Approval" at bounding box center [121, 133] width 4 height 4
checkbox input "true"
checkbox input "false"
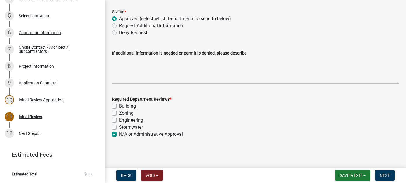
checkbox input "false"
checkbox input "true"
click at [384, 175] on span "Next" at bounding box center [385, 175] width 10 height 5
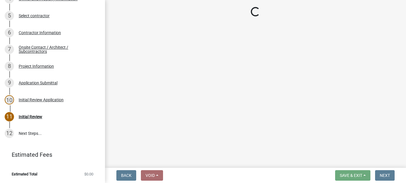
scroll to position [154, 0]
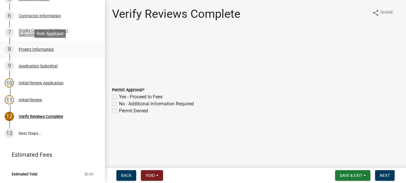
click at [38, 51] on div "Project Information" at bounding box center [36, 49] width 35 height 4
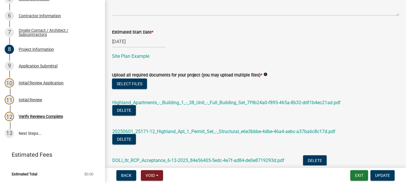
scroll to position [321, 0]
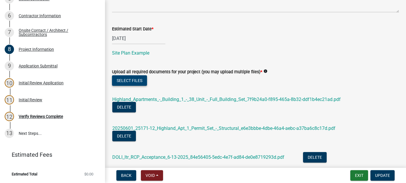
click at [136, 82] on button "Select files" at bounding box center [129, 80] width 35 height 10
click at [139, 78] on button "Select files" at bounding box center [129, 80] width 35 height 10
click at [134, 80] on button "Select files" at bounding box center [129, 80] width 35 height 10
click at [142, 83] on button "Select files" at bounding box center [129, 80] width 35 height 10
click at [145, 79] on button "Select files" at bounding box center [129, 80] width 35 height 10
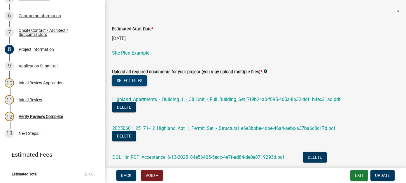
click at [133, 80] on button "Select files" at bounding box center [129, 80] width 35 height 10
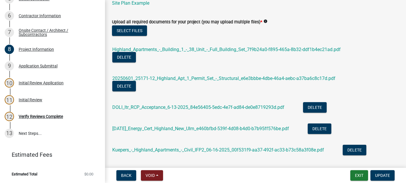
scroll to position [379, 0]
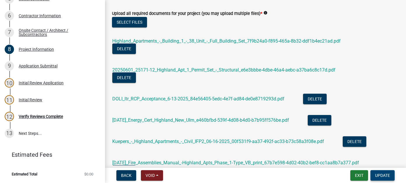
drag, startPoint x: 379, startPoint y: 175, endPoint x: 313, endPoint y: 160, distance: 68.0
click at [379, 175] on span "Update" at bounding box center [382, 175] width 15 height 5
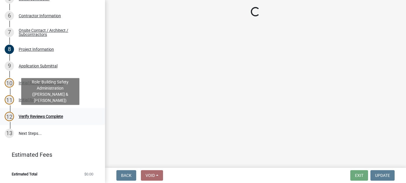
click at [41, 115] on div "Verify Reviews Complete" at bounding box center [41, 116] width 44 height 4
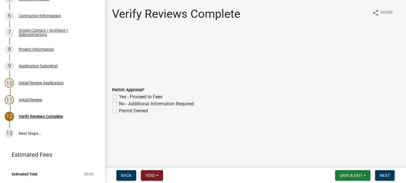
click at [119, 97] on label "Yes - Proceed to Fees" at bounding box center [140, 96] width 43 height 7
click at [119, 97] on input "Yes - Proceed to Fees" at bounding box center [121, 95] width 4 height 4
checkbox input "true"
checkbox input "false"
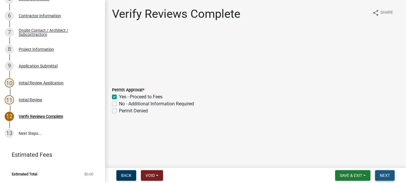
click at [382, 177] on span "Next" at bounding box center [385, 175] width 10 height 5
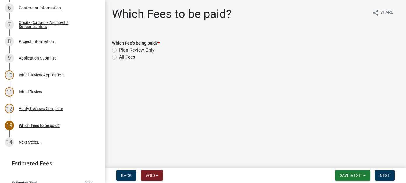
scroll to position [171, 0]
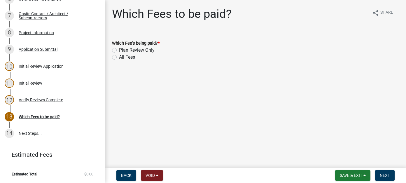
click at [119, 57] on label "All Fees" at bounding box center [127, 57] width 16 height 7
click at [119, 57] on input "All Fees" at bounding box center [121, 56] width 4 height 4
radio input "true"
click at [392, 174] on button "Next" at bounding box center [385, 175] width 20 height 10
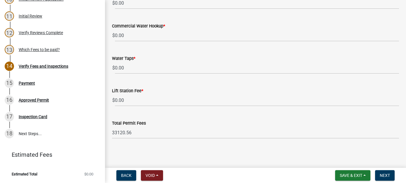
scroll to position [388, 0]
click at [387, 174] on span "Next" at bounding box center [385, 175] width 10 height 5
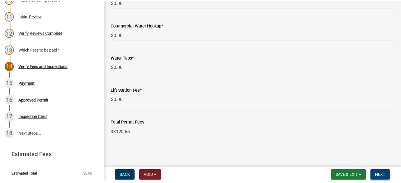
scroll to position [0, 0]
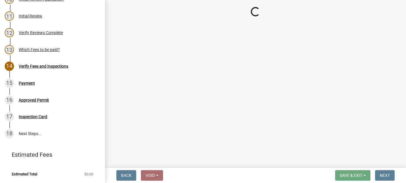
select select "3: 3"
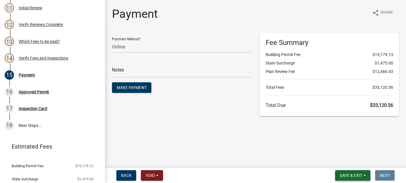
click at [354, 173] on span "Save & Exit" at bounding box center [351, 175] width 22 height 5
click at [347, 161] on button "Save & Exit" at bounding box center [347, 160] width 47 height 14
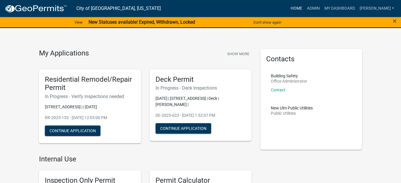
click at [305, 5] on link "Home" at bounding box center [296, 8] width 16 height 11
click at [322, 9] on link "Admin" at bounding box center [313, 8] width 17 height 11
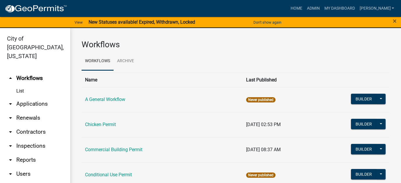
click at [24, 97] on link "arrow_drop_down Applications" at bounding box center [35, 104] width 70 height 14
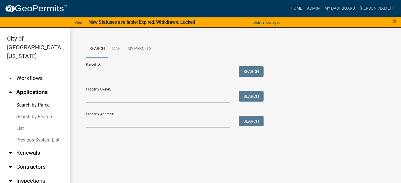
click at [20, 122] on link "List" at bounding box center [35, 128] width 70 height 12
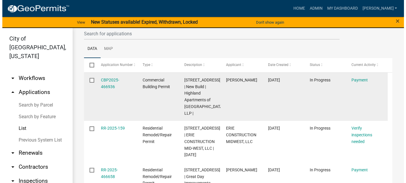
scroll to position [29, 0]
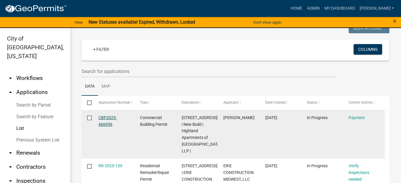
click at [103, 123] on link "CBP2025-466936" at bounding box center [108, 120] width 18 height 11
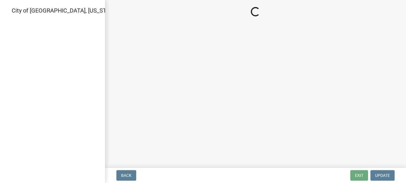
select select "3: 3"
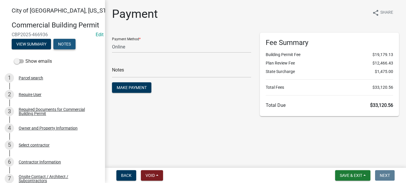
click at [67, 49] on button "Notes" at bounding box center [64, 44] width 22 height 10
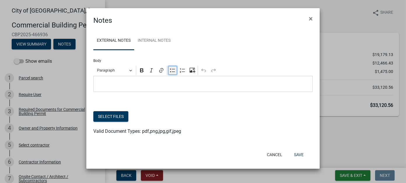
click at [175, 70] on icon "Editor toolbar" at bounding box center [173, 70] width 6 height 6
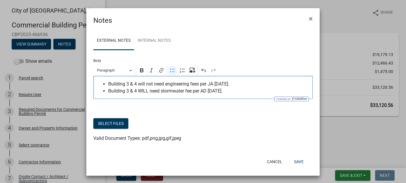
click at [108, 84] on span "Building 3 & 4 will not need engineering fees per JA 8/20/25." at bounding box center [208, 83] width 201 height 7
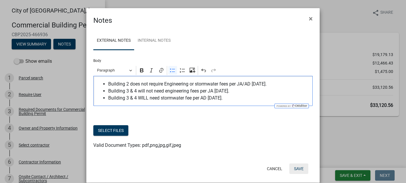
click at [301, 169] on button "Save" at bounding box center [298, 168] width 19 height 10
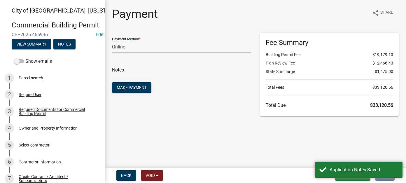
click at [258, 157] on main "Payment share Share Payment Method * Credit Card POS Check Cash Online Notes Ma…" at bounding box center [255, 82] width 301 height 165
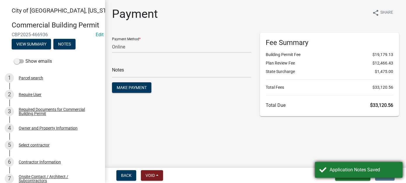
click at [359, 169] on div "Application Notes Saved" at bounding box center [363, 169] width 69 height 7
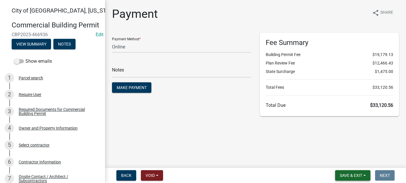
click at [349, 176] on span "Save & Exit" at bounding box center [351, 175] width 22 height 5
click at [345, 159] on button "Save & Exit" at bounding box center [347, 160] width 47 height 14
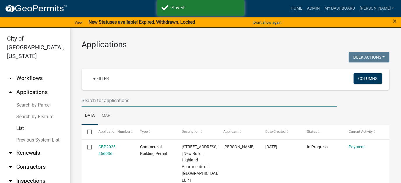
click at [94, 99] on input "text" at bounding box center [209, 100] width 255 height 12
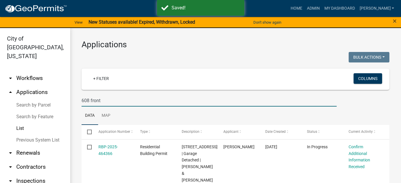
type input "608 front"
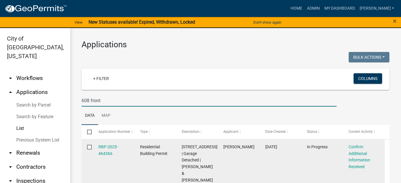
click at [100, 150] on div "RBP-2025-464366" at bounding box center [114, 149] width 31 height 13
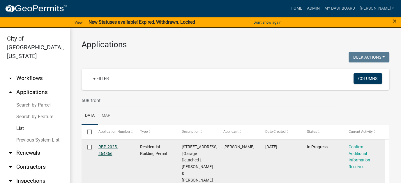
click at [101, 152] on link "RBP-2025-464366" at bounding box center [109, 149] width 20 height 11
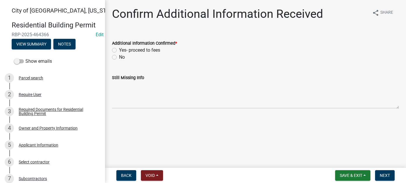
click at [119, 48] on label "Yes- proceed to fees" at bounding box center [139, 50] width 41 height 7
click at [119, 48] on input "Yes- proceed to fees" at bounding box center [121, 49] width 4 height 4
radio input "true"
click at [385, 174] on span "Next" at bounding box center [385, 175] width 10 height 5
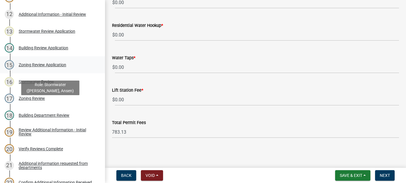
scroll to position [321, 0]
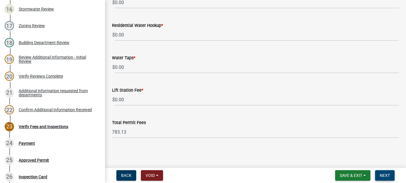
click at [383, 174] on span "Next" at bounding box center [385, 175] width 10 height 5
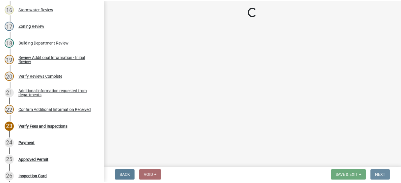
scroll to position [0, 0]
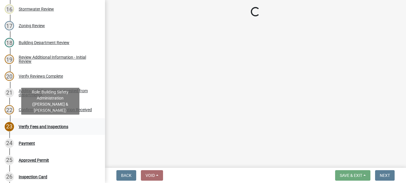
select select "3: 3"
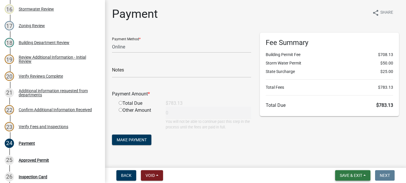
click at [360, 177] on span "Save & Exit" at bounding box center [351, 175] width 22 height 5
click at [342, 162] on button "Save & Exit" at bounding box center [347, 160] width 47 height 14
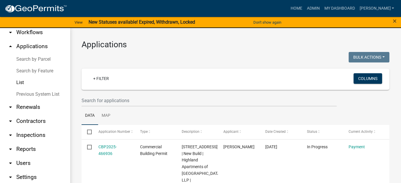
scroll to position [47, 0]
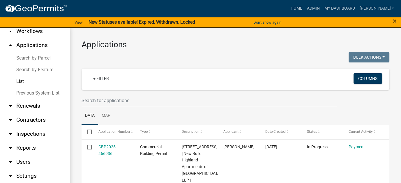
click at [22, 141] on link "arrow_drop_down Reports" at bounding box center [35, 148] width 70 height 14
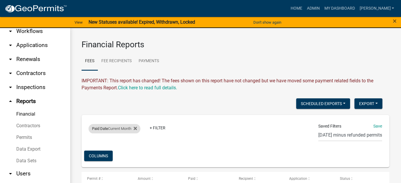
click at [123, 131] on div "Paid Date Current Month" at bounding box center [115, 128] width 52 height 9
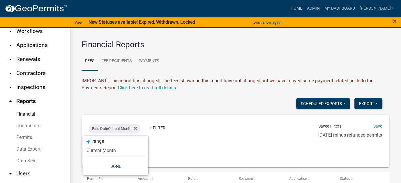
click at [123, 150] on select "Today Yesterday Current Week Previous Week Current Month Last Month Current Cal…" at bounding box center [116, 150] width 58 height 12
select select "this_1_days"
click at [87, 144] on select "Today Yesterday Current Week Previous Week Current Month Last Month Current Cal…" at bounding box center [116, 150] width 58 height 12
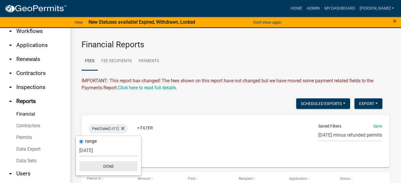
click at [106, 164] on button "Done" at bounding box center [108, 166] width 58 height 10
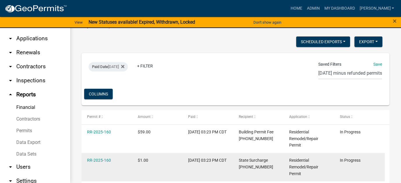
scroll to position [77, 0]
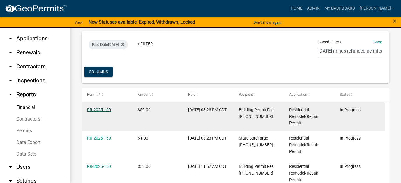
click at [107, 108] on link "RR-2025-160" at bounding box center [99, 109] width 24 height 5
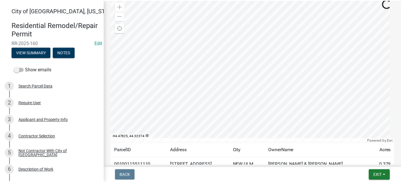
scroll to position [175, 0]
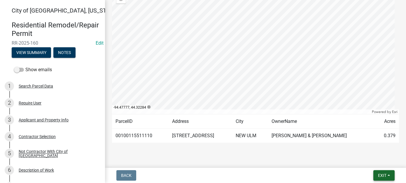
click at [380, 177] on span "Exit" at bounding box center [382, 175] width 8 height 5
click at [362, 156] on button "Save & Exit" at bounding box center [371, 160] width 47 height 14
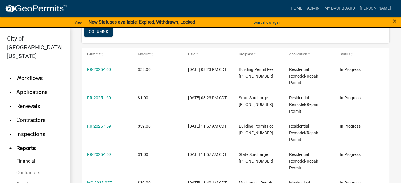
scroll to position [81, 0]
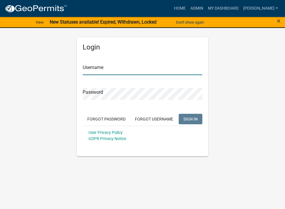
type input "[PERSON_NAME]"
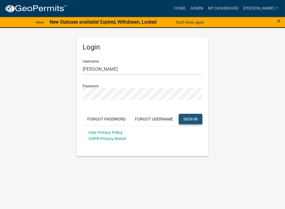
click at [199, 123] on button "SIGN IN" at bounding box center [190, 119] width 24 height 10
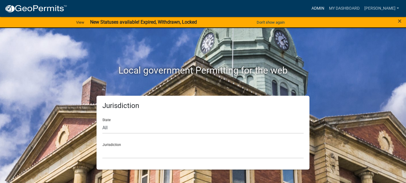
click at [327, 8] on link "Admin" at bounding box center [317, 8] width 17 height 11
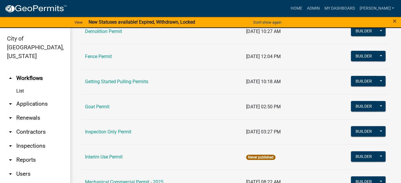
scroll to position [204, 0]
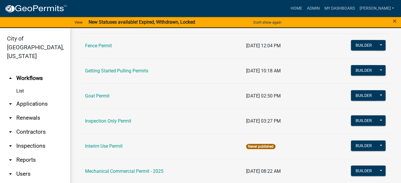
click at [27, 97] on link "arrow_drop_down Applications" at bounding box center [35, 104] width 70 height 14
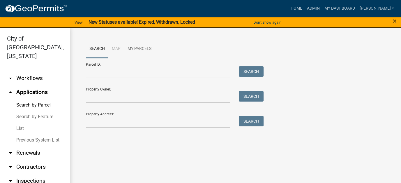
click at [21, 122] on link "List" at bounding box center [35, 128] width 70 height 12
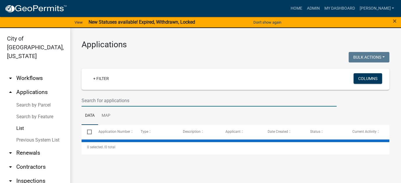
click at [103, 99] on input "text" at bounding box center [209, 100] width 255 height 12
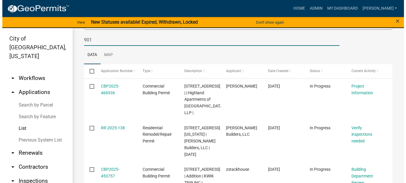
scroll to position [58, 0]
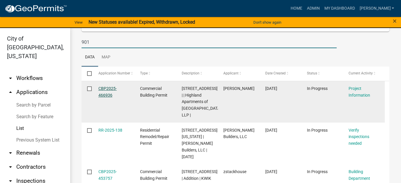
type input "901"
click at [106, 94] on link "CBP2025-466936" at bounding box center [108, 91] width 18 height 11
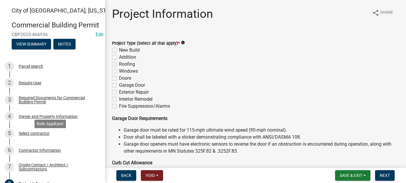
scroll to position [29, 0]
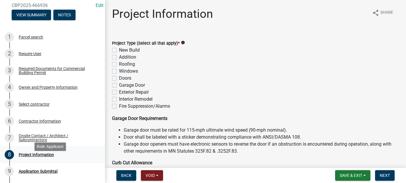
drag, startPoint x: 41, startPoint y: 164, endPoint x: 66, endPoint y: 160, distance: 26.3
click at [66, 159] on div "8 Project Information" at bounding box center [50, 154] width 91 height 9
click at [30, 39] on div "Parcel search" at bounding box center [31, 37] width 24 height 4
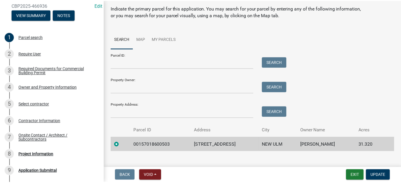
scroll to position [27, 0]
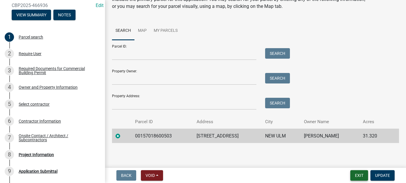
click at [357, 175] on button "Exit" at bounding box center [359, 175] width 18 height 10
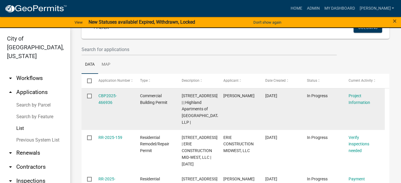
scroll to position [29, 0]
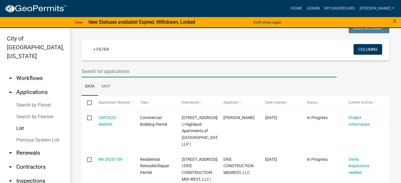
click at [104, 67] on input "text" at bounding box center [209, 71] width 255 height 12
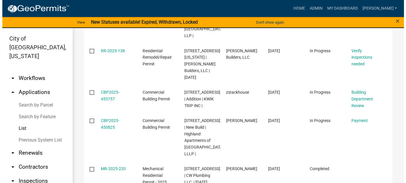
scroll to position [146, 0]
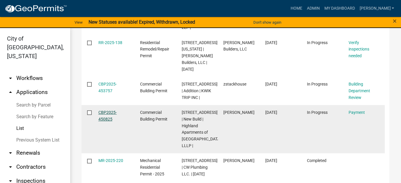
type input "901"
click at [106, 121] on link "CBP2025-450825" at bounding box center [108, 115] width 18 height 11
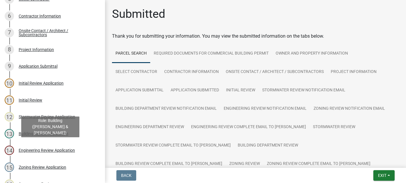
scroll to position [58, 0]
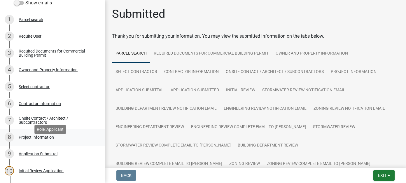
click at [42, 139] on div "Project Information" at bounding box center [36, 137] width 35 height 4
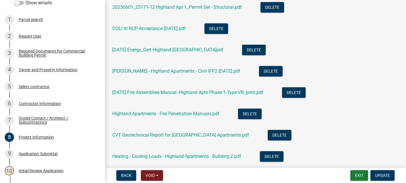
scroll to position [347, 0]
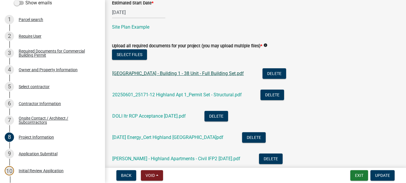
click at [194, 73] on link "Highland Apartments - Building 1 - 38 Unit - Full Building Set.pdf" at bounding box center [177, 74] width 131 height 6
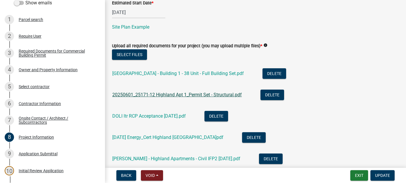
click at [146, 96] on link "20250601_25171-12 Highland Apt 1_Permit Set - Structural.pdf" at bounding box center [176, 95] width 129 height 6
click at [175, 114] on link "DOLI ltr RCP Acceptance 6-13-2025.pdf" at bounding box center [148, 116] width 73 height 6
click at [164, 139] on link "25-06-03 Energy_Cert Highland New Ulm.pdf" at bounding box center [167, 137] width 111 height 6
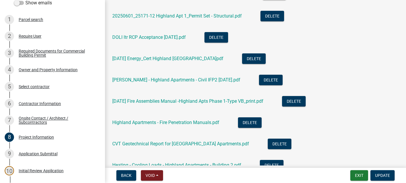
scroll to position [434, 0]
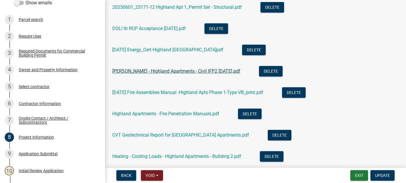
click at [174, 73] on link "Kuepers - Highland Apartments - Civil IFP2 06-16-2025.pdf" at bounding box center [176, 71] width 128 height 6
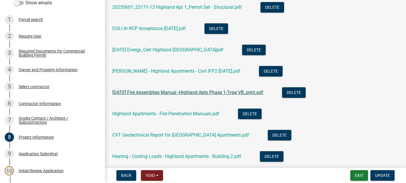
click at [143, 93] on link "25-06-01 Fire Assemblies Manual -Highland Apts Phase 1-Type VB_print.pdf" at bounding box center [187, 92] width 151 height 6
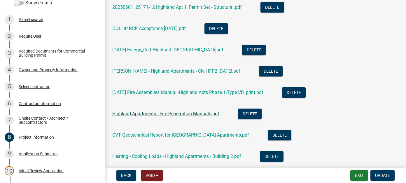
click at [155, 114] on link "Highland Apartments - Fire Penetration Manuals.pdf" at bounding box center [165, 114] width 107 height 6
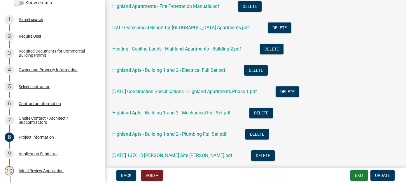
scroll to position [551, 0]
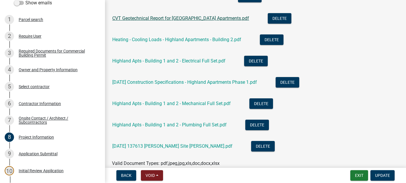
click at [160, 19] on link "CVT Geotechnical Report for New Ulm Apartments.pdf" at bounding box center [180, 18] width 137 height 6
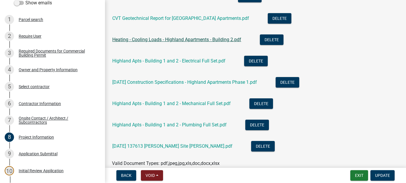
click at [145, 40] on link "Heating - Cooling Loads - Highland Apartments - Building 2.pdf" at bounding box center [176, 40] width 129 height 6
click at [160, 62] on link "Highland Apts - Building 1 and 2 - Electrical Full Set.pdf" at bounding box center [168, 61] width 113 height 6
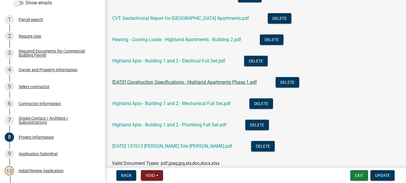
click at [157, 83] on link "25-06-27 Construction Specifications - Highland Apartments Phase 1.pdf" at bounding box center [184, 82] width 145 height 6
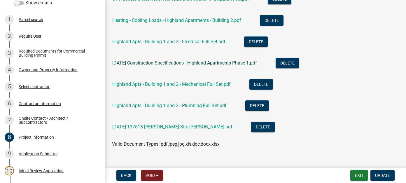
scroll to position [580, 0]
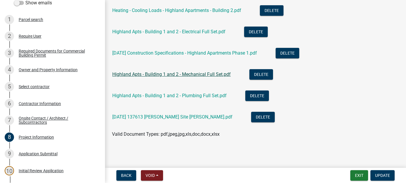
click at [144, 75] on link "Highland Apts - Building 1 and 2 - Mechanical Full Set.pdf" at bounding box center [171, 74] width 118 height 6
click at [175, 93] on link "Highland Apts - Building 1 and 2 - Plumbing Full Set.pdf" at bounding box center [169, 96] width 114 height 6
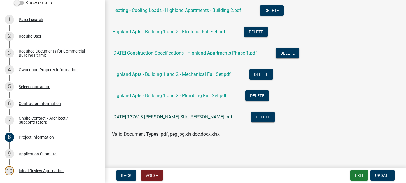
click at [139, 117] on link "2025-04-21 137613 Kuepers Site ALTA.pdf" at bounding box center [172, 117] width 120 height 6
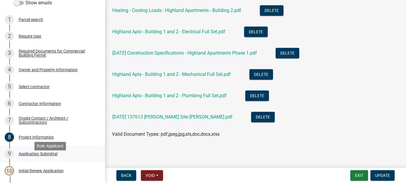
click at [47, 156] on div "Application Submittal" at bounding box center [38, 154] width 39 height 4
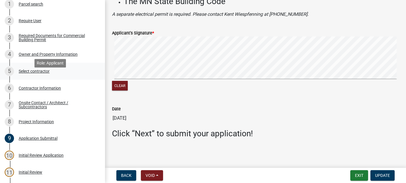
scroll to position [175, 0]
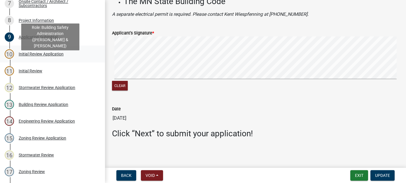
click at [46, 56] on div "Initial Review Application" at bounding box center [41, 54] width 45 height 4
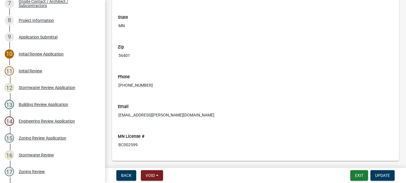
scroll to position [991, 0]
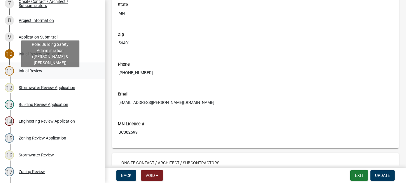
click at [41, 73] on div "Initial Review" at bounding box center [31, 71] width 24 height 4
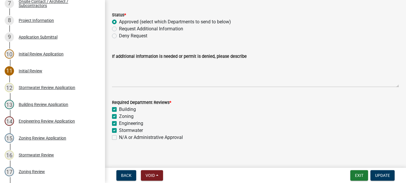
scroll to position [31, 0]
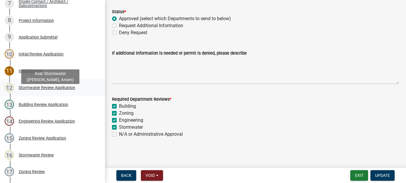
click at [40, 89] on div "Stormwater Review Application" at bounding box center [47, 87] width 57 height 4
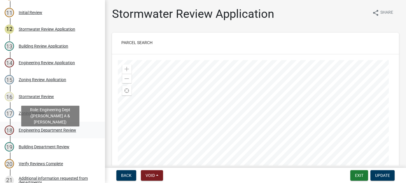
scroll to position [262, 0]
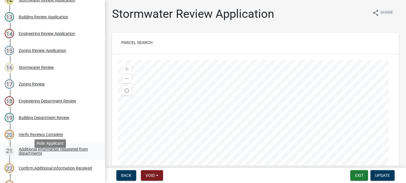
click at [46, 155] on div "Additional information requested from departments" at bounding box center [57, 151] width 77 height 8
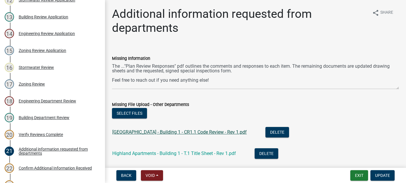
click at [215, 133] on link "Highland Apartments - Building 1 - CR1.1 Code Review - Rev 1.pdf" at bounding box center [179, 132] width 134 height 6
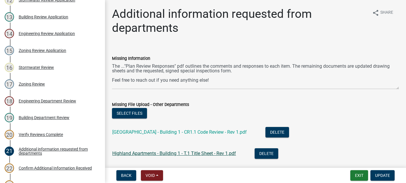
click at [183, 150] on link "Highland Apartments - Building 1 - T.1 Title Sheet - Rev 1.pdf" at bounding box center [174, 153] width 124 height 6
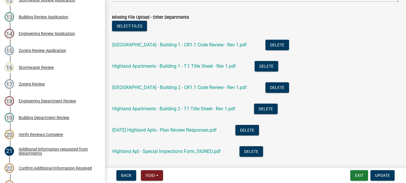
scroll to position [87, 0]
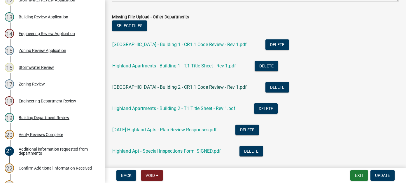
click at [166, 87] on link "Highland Apartments - Building 2 - CR1.1 Code Review - Rev 1.pdf" at bounding box center [179, 87] width 134 height 6
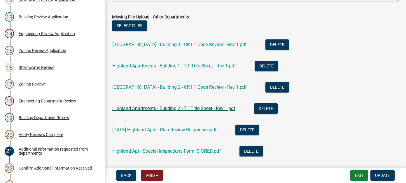
click at [167, 108] on link "Highland Apartments - Building 2 - T1 Title Sheet - Rev 1.pdf" at bounding box center [173, 109] width 123 height 6
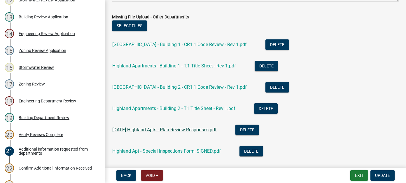
click at [152, 129] on link "25-08-20 Highland Apts - Plan Review Responses.pdf" at bounding box center [164, 130] width 104 height 6
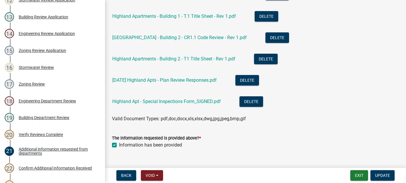
scroll to position [146, 0]
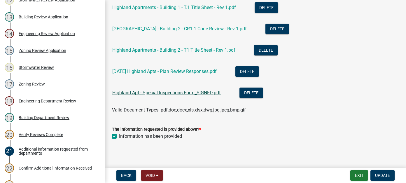
click at [174, 92] on link "Highland Apt - Special Inspections Form_SIGNED.pdf" at bounding box center [166, 93] width 108 height 6
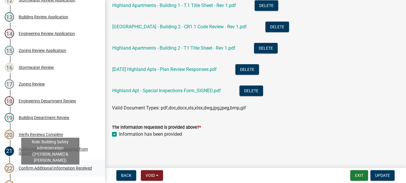
click at [48, 170] on div "Confirm Additional Information Received" at bounding box center [55, 168] width 73 height 4
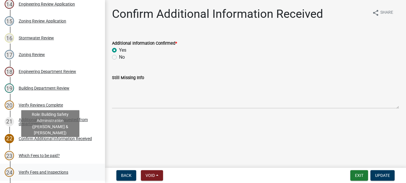
scroll to position [321, 0]
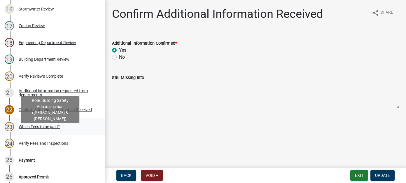
click at [47, 129] on div "Which Fees to be paid?" at bounding box center [39, 126] width 41 height 4
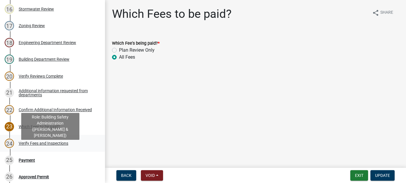
click at [59, 148] on div "24 Verify Fees and Inspections" at bounding box center [50, 142] width 91 height 9
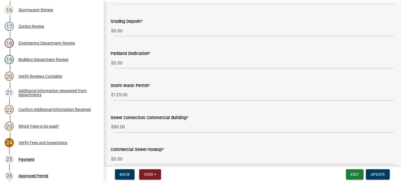
scroll to position [379, 0]
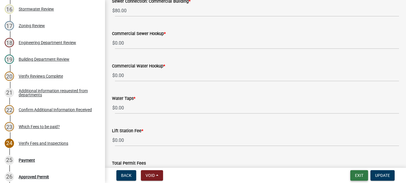
click at [359, 175] on button "Exit" at bounding box center [359, 175] width 18 height 10
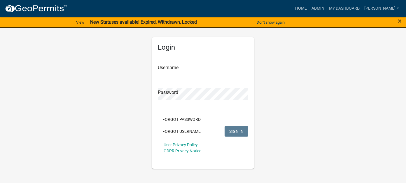
type input "[PERSON_NAME]"
click at [236, 131] on span "SIGN IN" at bounding box center [236, 131] width 14 height 5
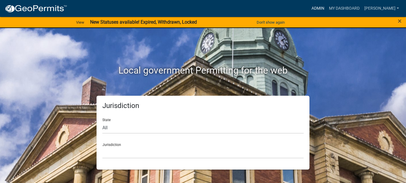
click at [327, 7] on link "Admin" at bounding box center [317, 8] width 17 height 11
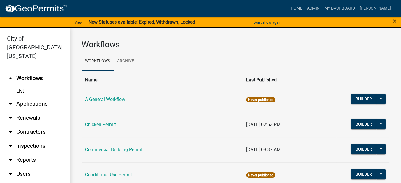
click at [37, 97] on link "arrow_drop_down Applications" at bounding box center [35, 104] width 70 height 14
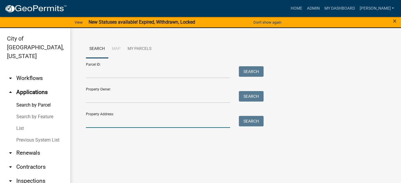
click at [121, 121] on input "Property Address:" at bounding box center [158, 122] width 144 height 12
type input "1314 jefferson"
click at [250, 122] on button "Search" at bounding box center [251, 121] width 25 height 10
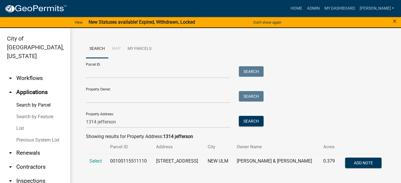
click at [18, 122] on link "List" at bounding box center [35, 128] width 70 height 12
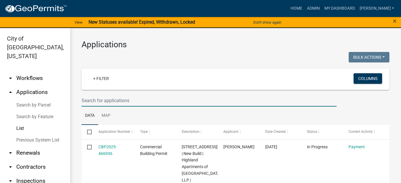
click at [116, 101] on input "text" at bounding box center [209, 100] width 255 height 12
type input "1314 jefferson"
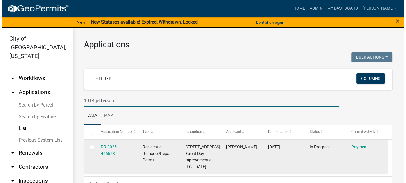
scroll to position [26, 0]
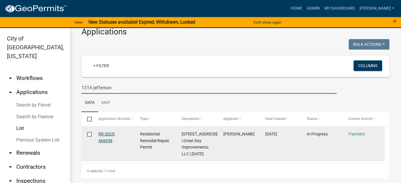
click at [110, 131] on link "RR-2025-466658" at bounding box center [107, 136] width 17 height 11
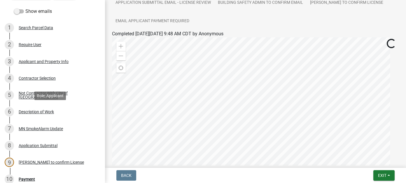
scroll to position [58, 0]
click at [51, 62] on div "Applicant and Property Info" at bounding box center [44, 61] width 50 height 4
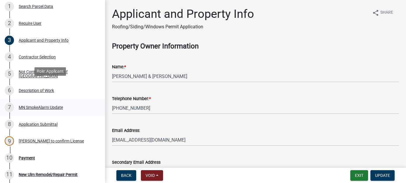
scroll to position [117, 0]
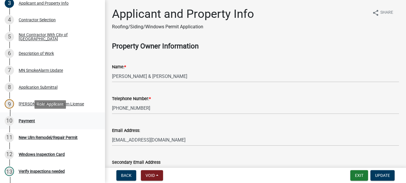
click at [32, 117] on div "10 Payment" at bounding box center [50, 120] width 91 height 9
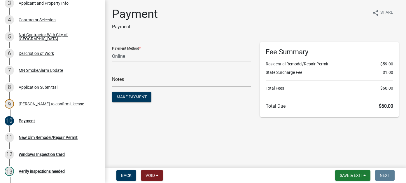
click at [142, 56] on select "Credit Card POS Check Cash Online" at bounding box center [181, 56] width 139 height 12
select select "1: 0"
click at [112, 50] on select "Credit Card POS Check Cash Online" at bounding box center [181, 56] width 139 height 12
click at [132, 80] on input "text" at bounding box center [181, 81] width 139 height 12
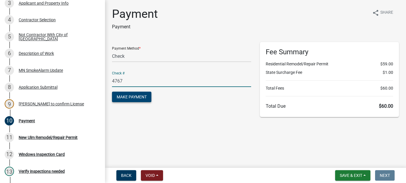
type input "4767"
click at [136, 96] on span "Make Payment" at bounding box center [132, 96] width 30 height 5
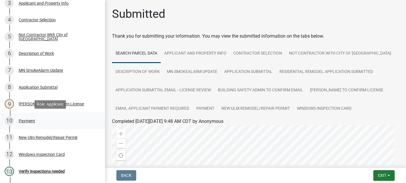
click at [42, 118] on div "10 Payment" at bounding box center [50, 120] width 91 height 9
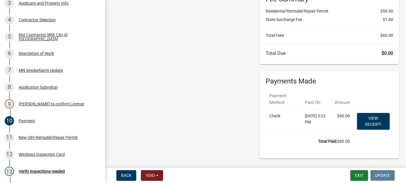
scroll to position [68, 0]
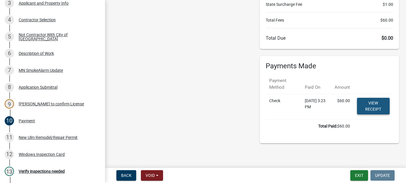
click at [375, 109] on link "View receipt" at bounding box center [373, 106] width 33 height 17
click at [36, 136] on div "New Ulm Remodel/Repair Permit" at bounding box center [48, 137] width 59 height 4
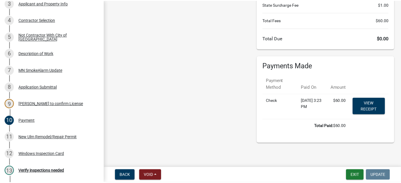
scroll to position [0, 0]
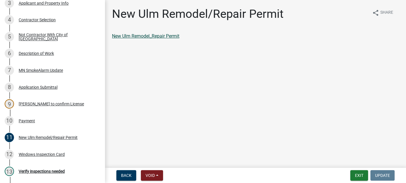
click at [170, 35] on link "New Ulm Remodel_Repair Permit" at bounding box center [145, 36] width 67 height 6
click at [358, 175] on button "Exit" at bounding box center [359, 175] width 18 height 10
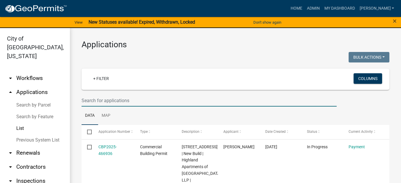
click at [123, 100] on input "text" at bounding box center [209, 100] width 255 height 12
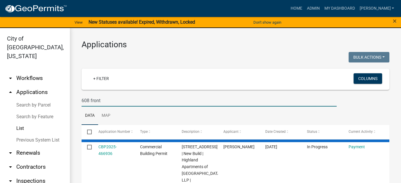
type input "608 front"
